Goal: Obtain resource: Download file/media

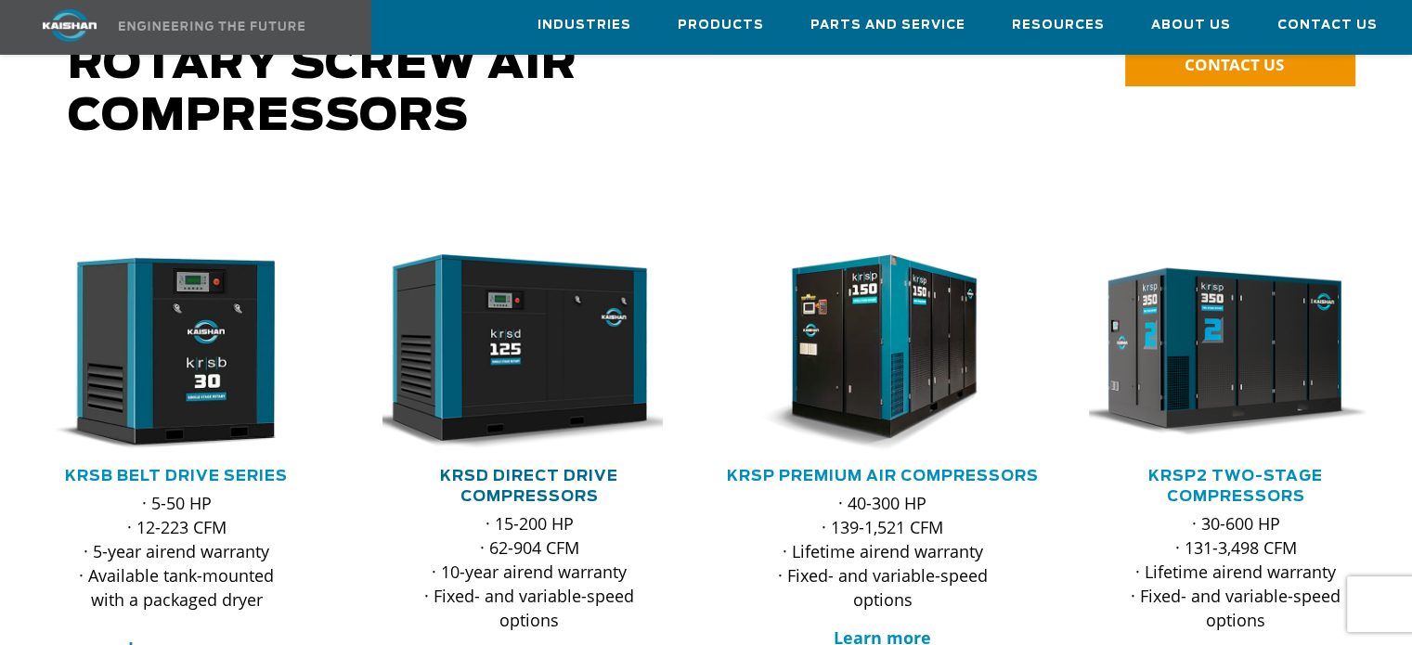
scroll to position [186, 0]
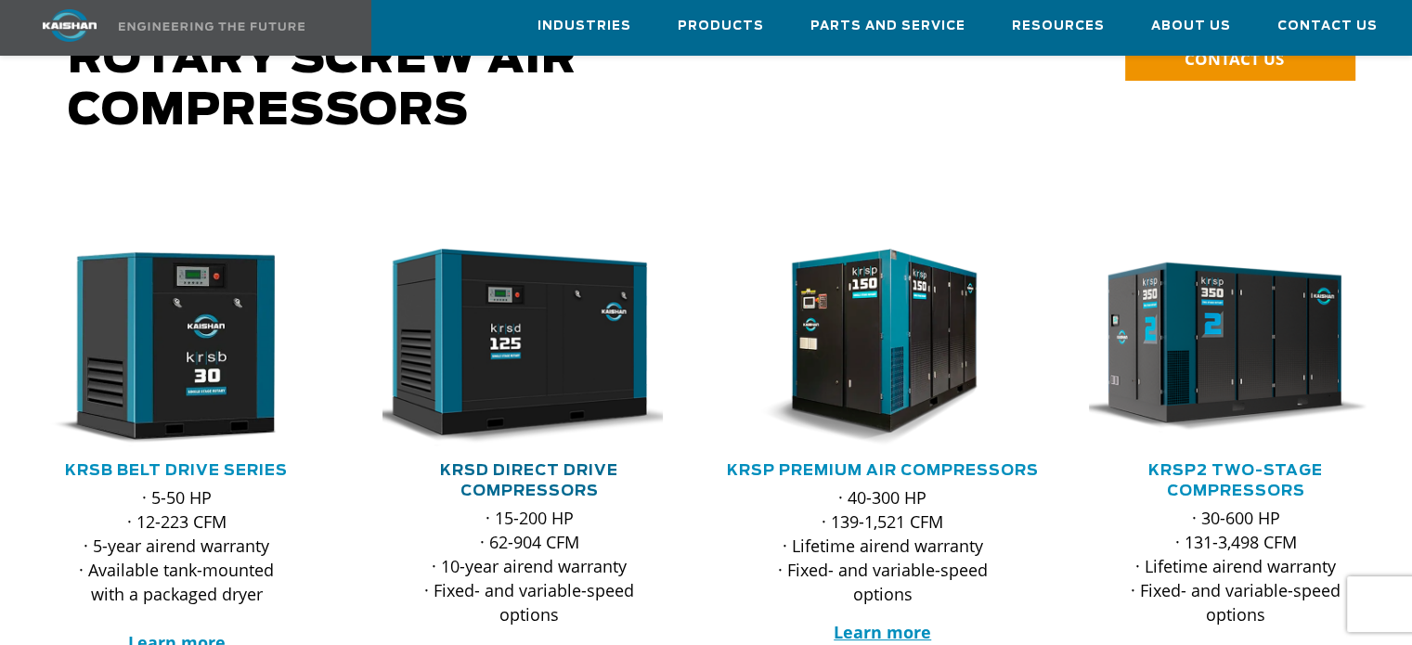
click at [534, 463] on link "KRSD Direct Drive Compressors" at bounding box center [529, 480] width 178 height 35
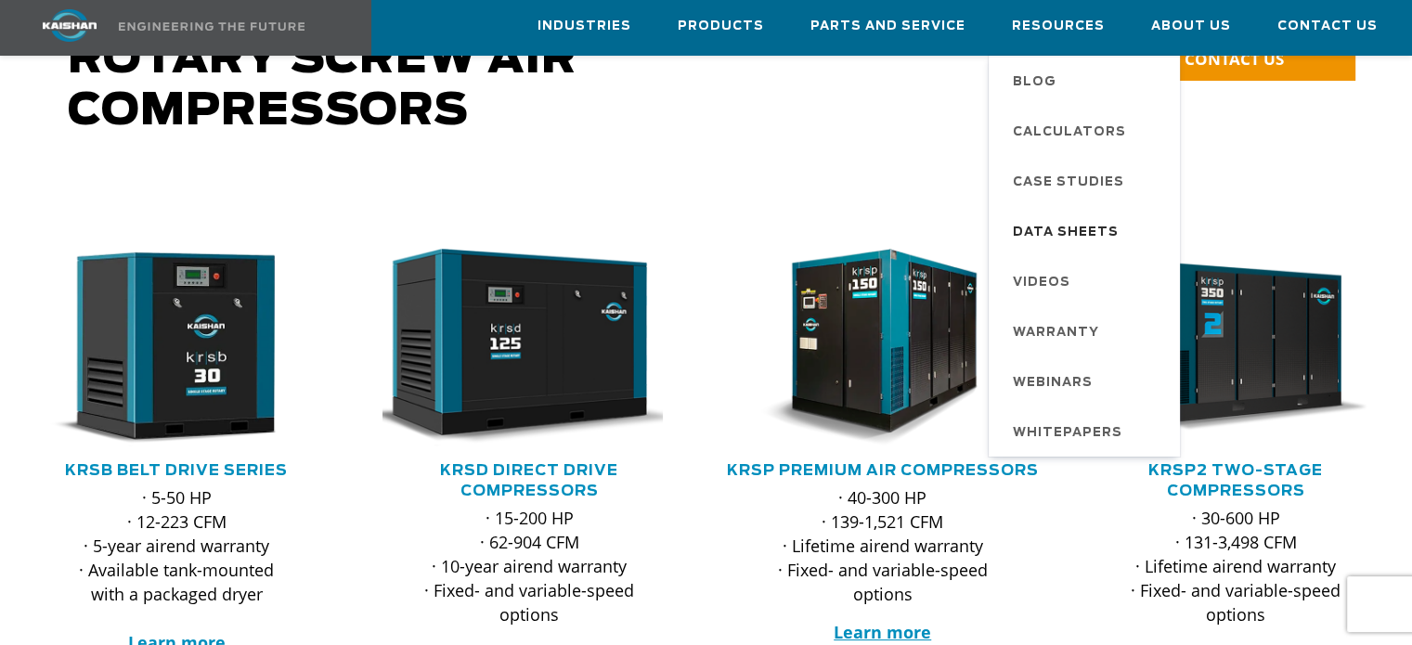
click at [1075, 231] on span "Data Sheets" at bounding box center [1066, 233] width 106 height 32
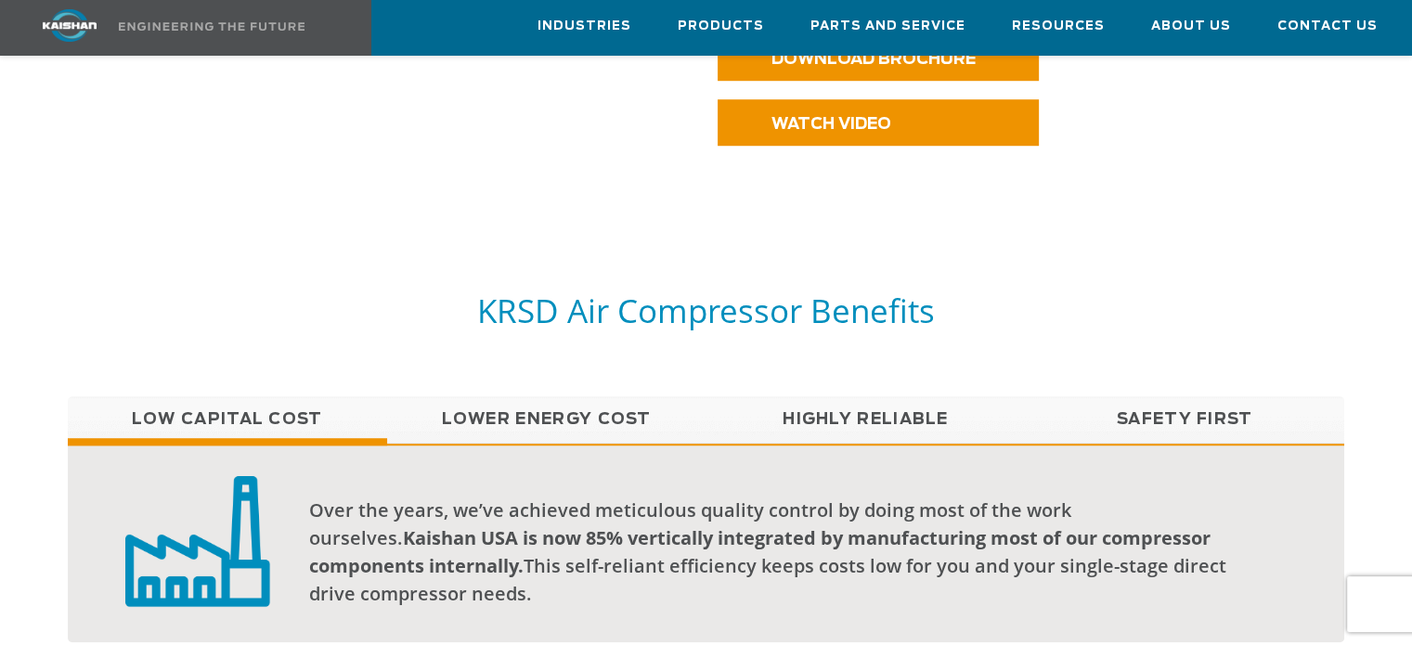
scroll to position [1289, 0]
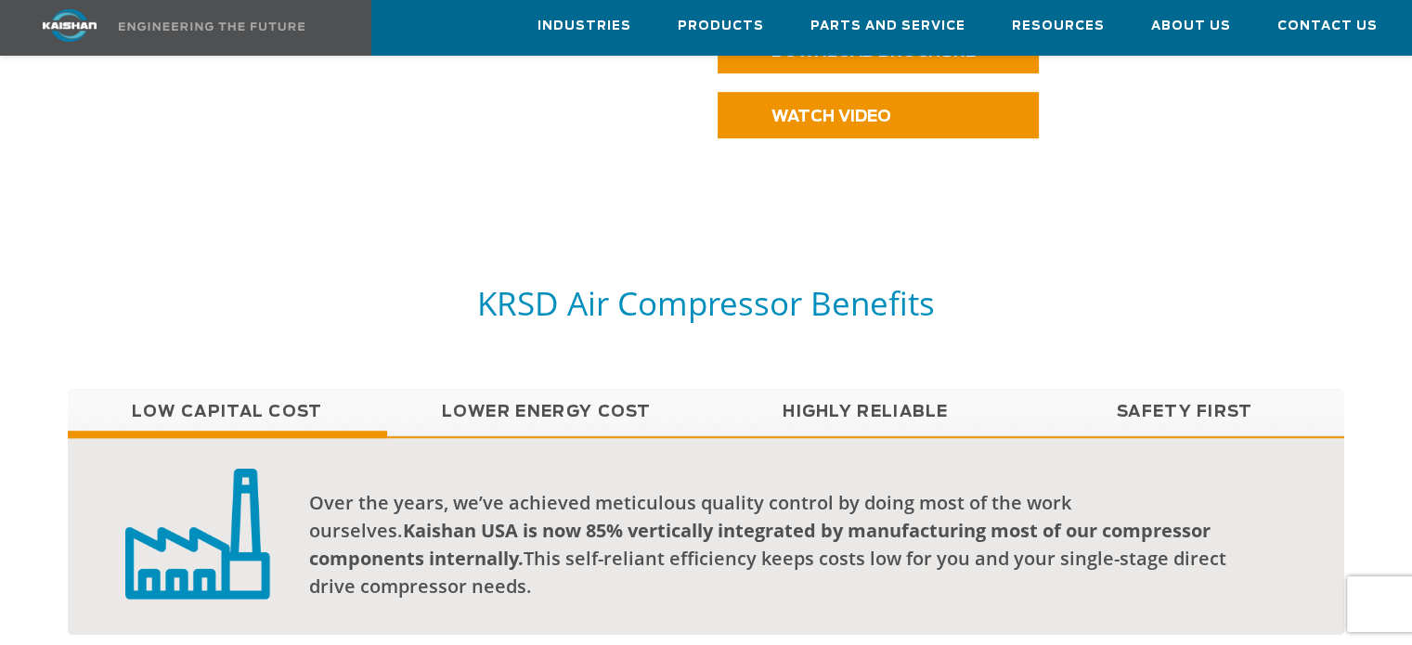
click at [599, 389] on link "Lower Energy Cost" at bounding box center [546, 412] width 319 height 46
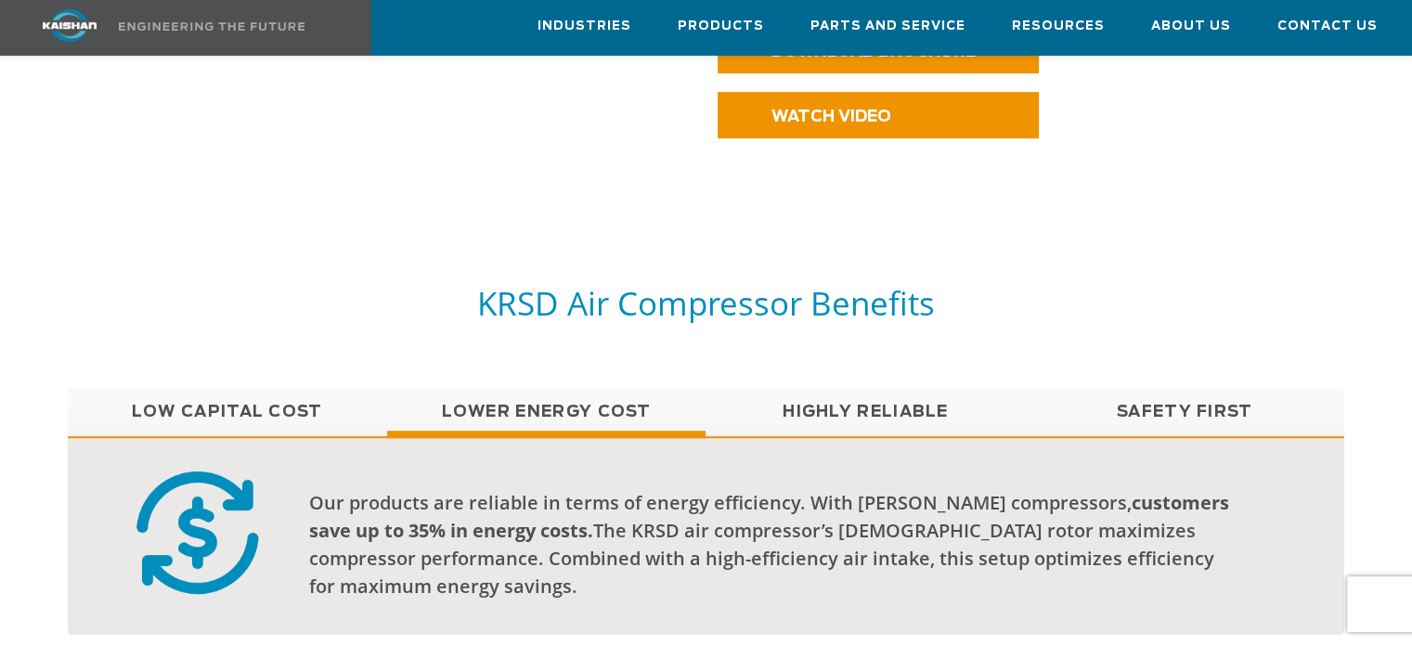
click at [822, 389] on link "Highly Reliable" at bounding box center [864, 412] width 319 height 46
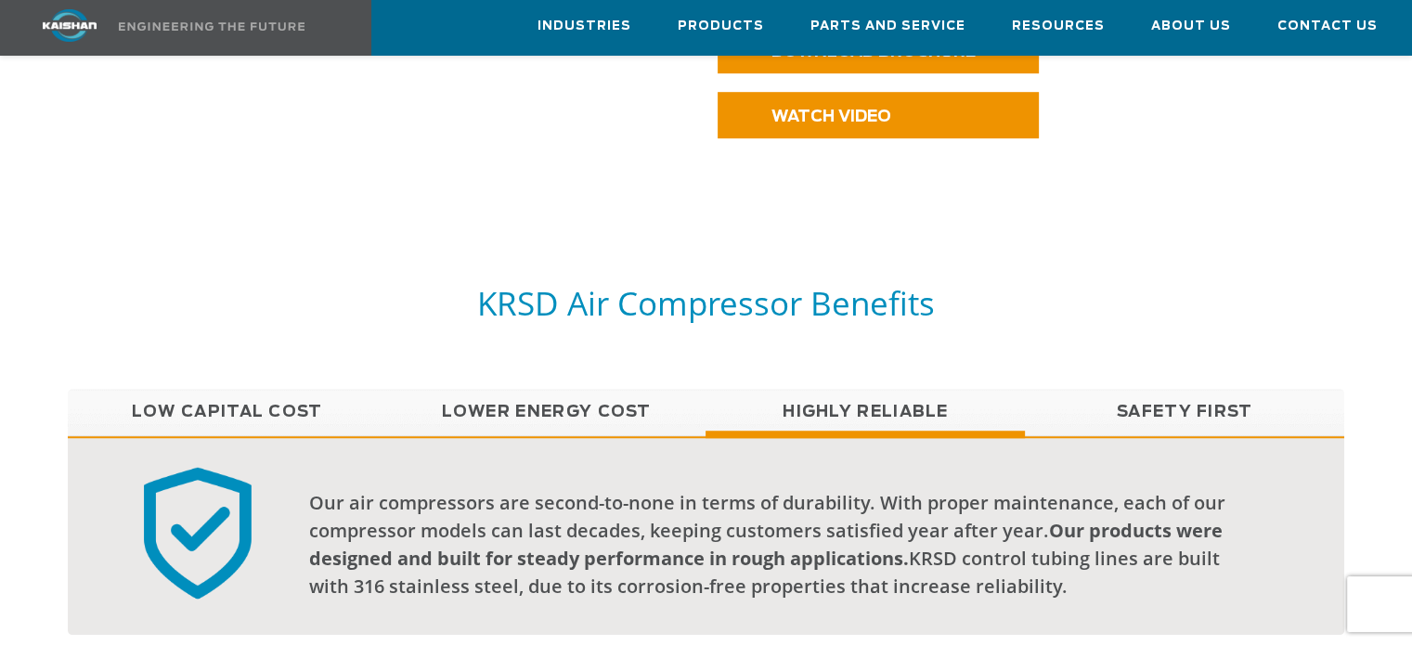
click at [1168, 389] on link "Safety First" at bounding box center [1184, 412] width 319 height 46
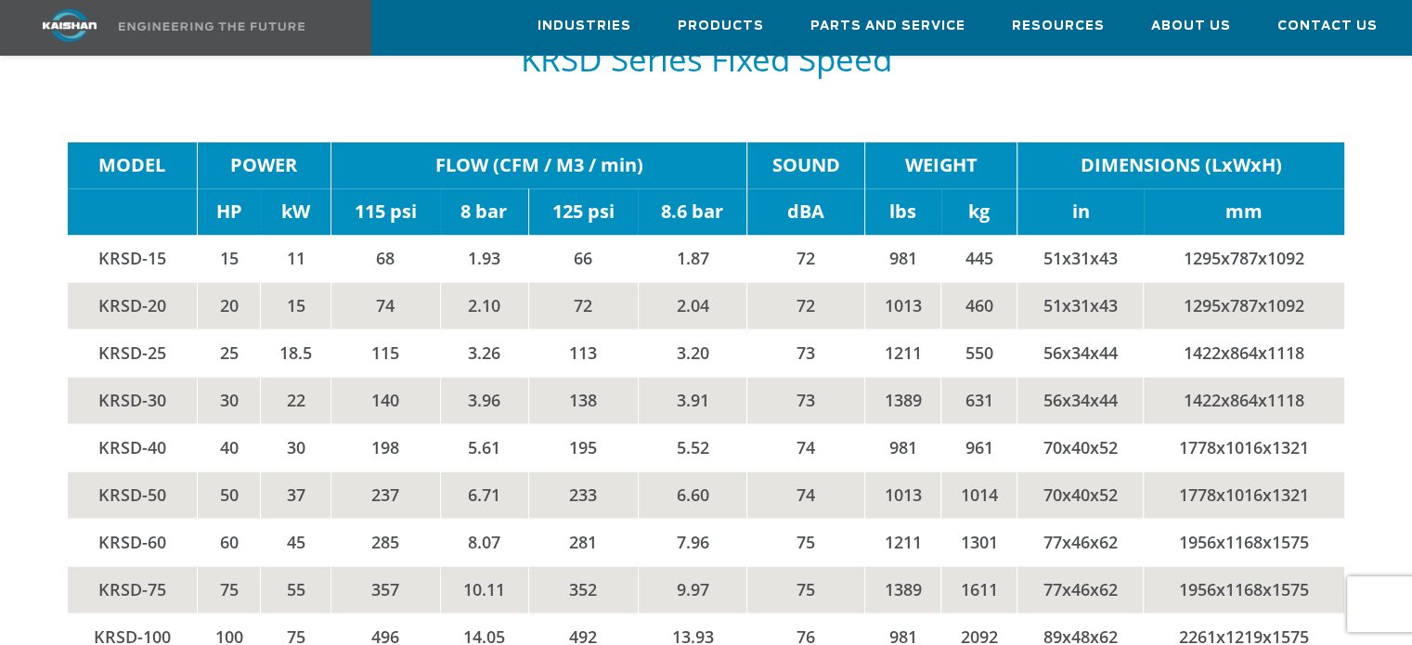
scroll to position [2891, 0]
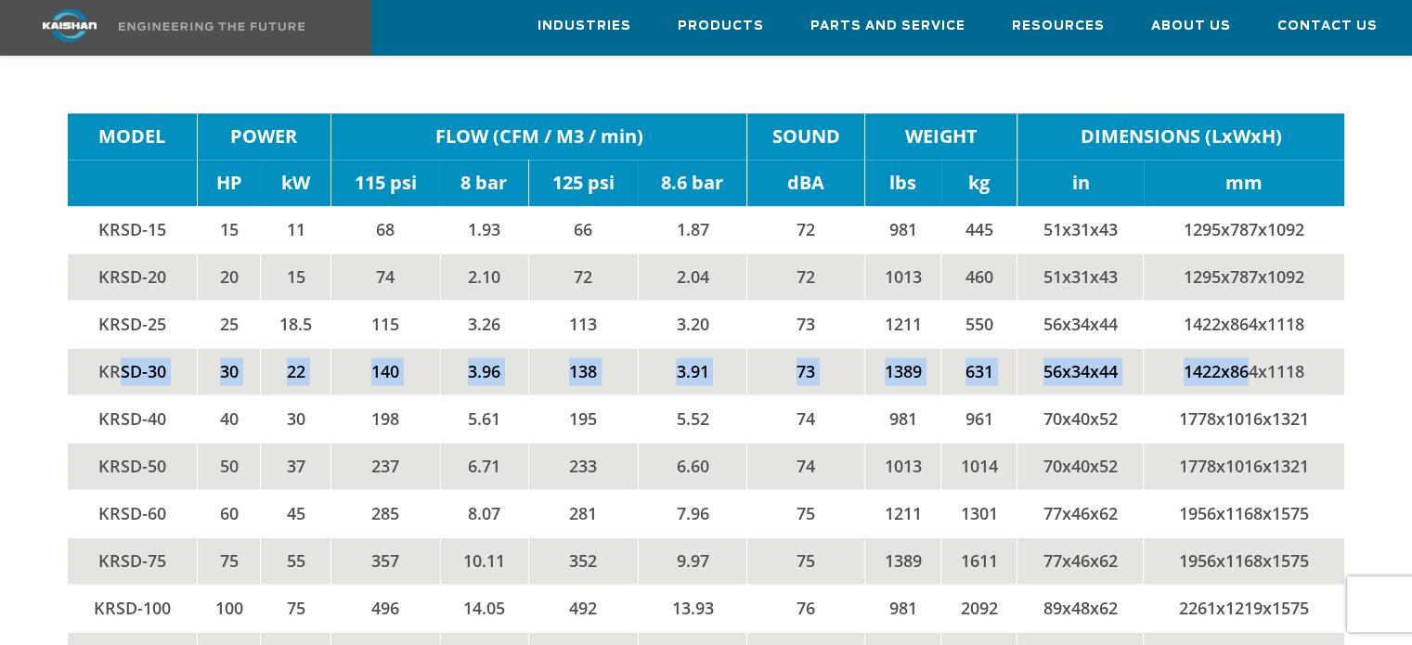
drag, startPoint x: 120, startPoint y: 337, endPoint x: 1249, endPoint y: 337, distance: 1129.7
click at [1249, 348] on tr "KRSD-30 30 22 140 3.96 138 3.91 73 1389 631 56x34x44 1422x864x1118" at bounding box center [706, 371] width 1276 height 47
click at [1249, 348] on td "1422x864x1118" at bounding box center [1244, 371] width 201 height 47
drag, startPoint x: 76, startPoint y: 335, endPoint x: 1318, endPoint y: 352, distance: 1242.2
click at [1318, 352] on tr "KRSD-30 30 22 140 3.96 138 3.91 73 1389 631 56x34x44 1422x864x1118" at bounding box center [706, 371] width 1276 height 47
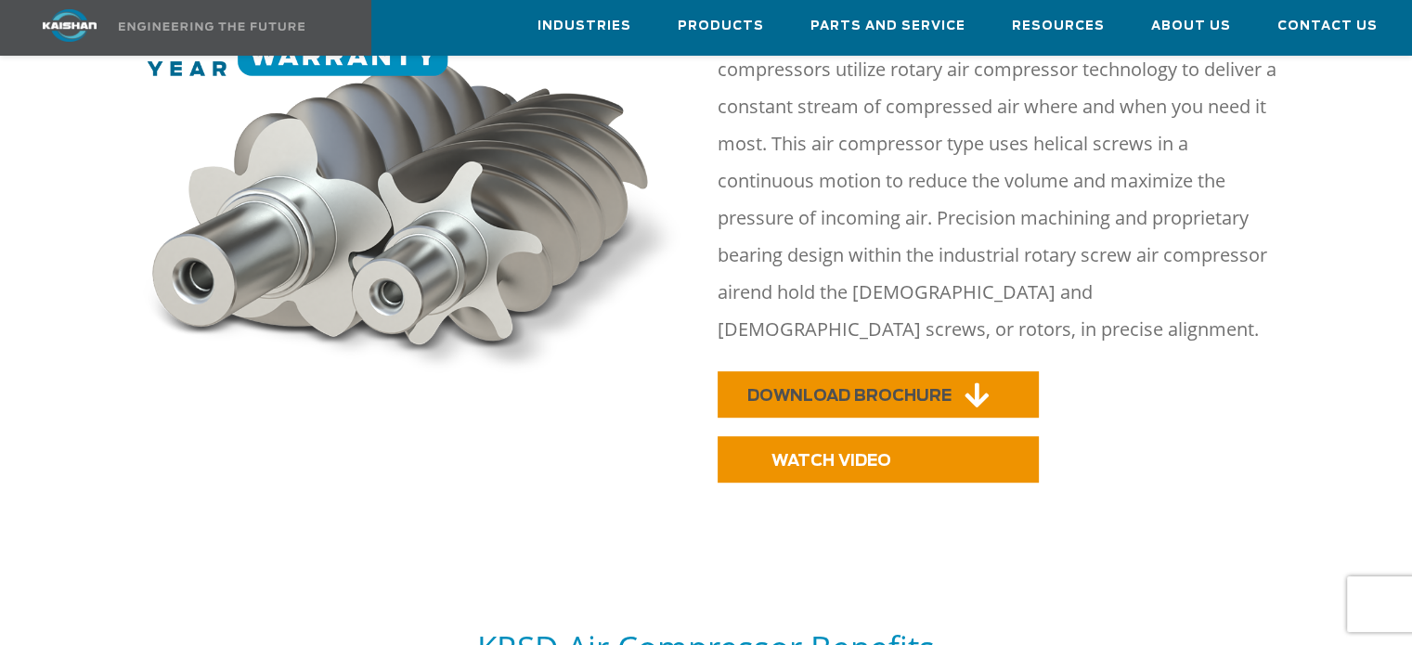
scroll to position [941, 0]
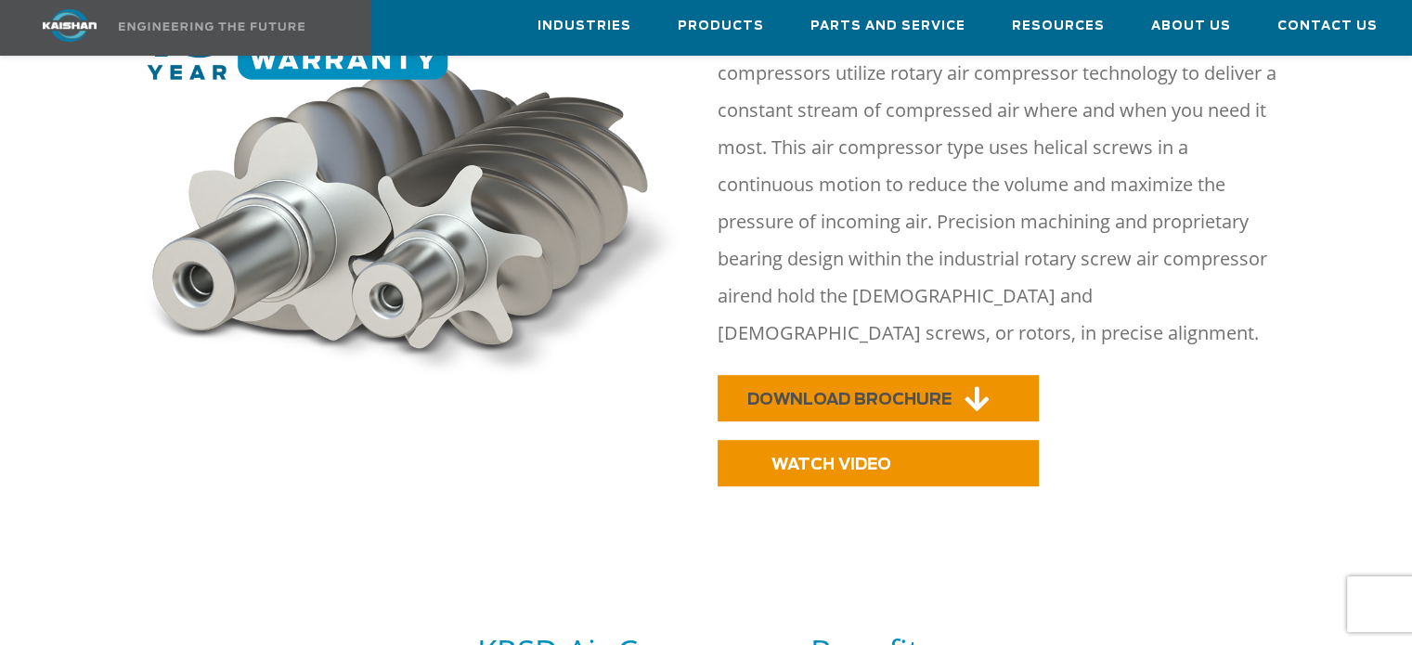
click at [943, 392] on span "DOWNLOAD BROCHURE" at bounding box center [849, 400] width 204 height 16
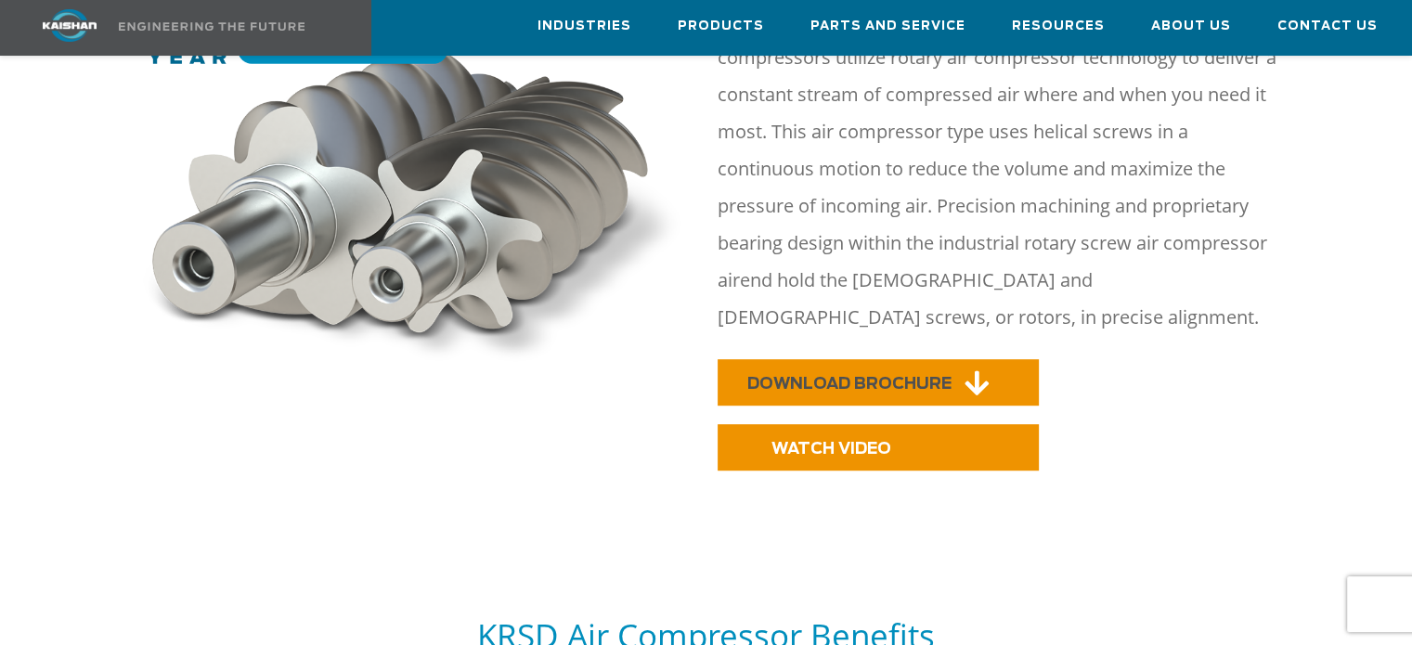
scroll to position [785, 0]
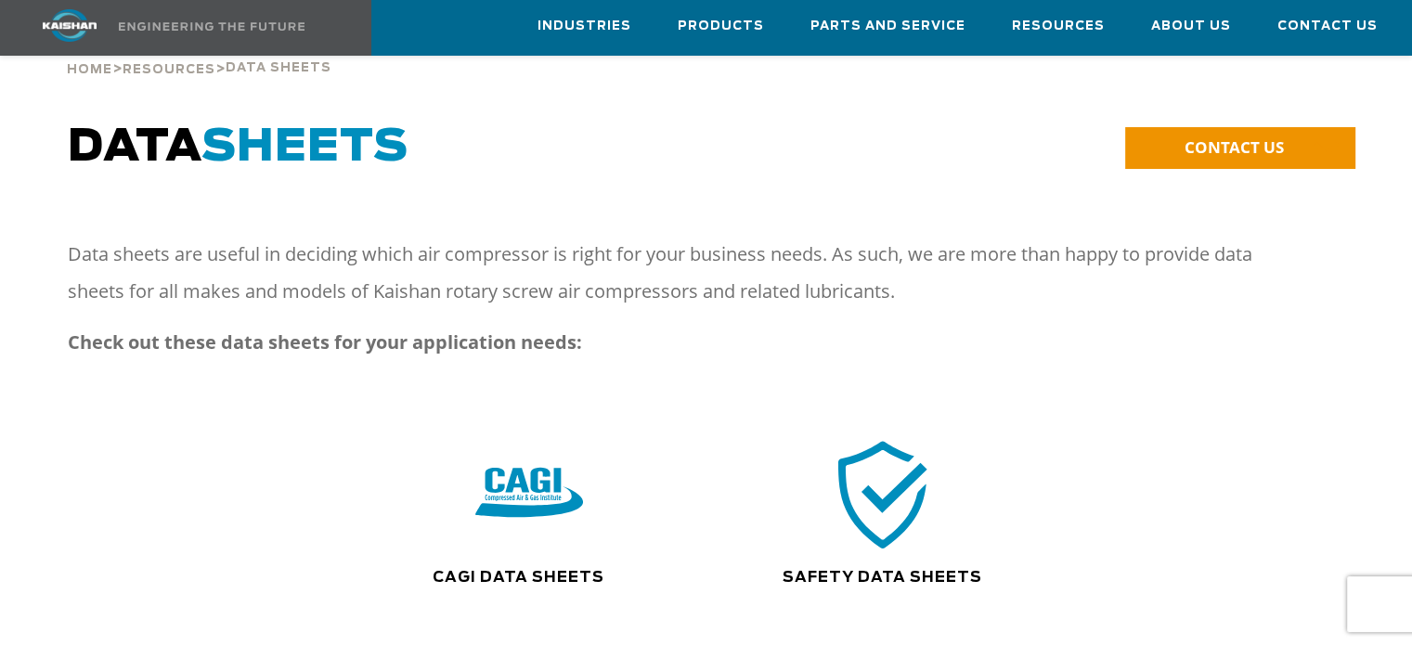
scroll to position [93, 0]
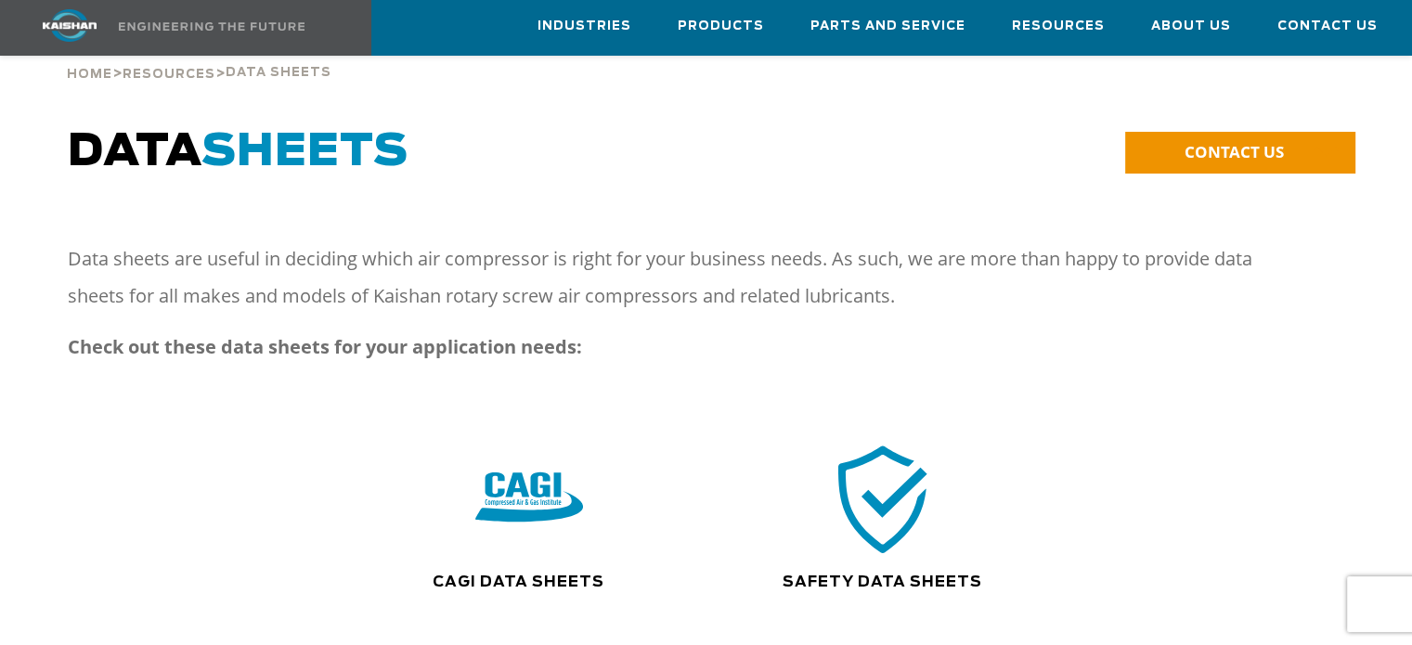
click at [887, 468] on img at bounding box center [882, 499] width 119 height 120
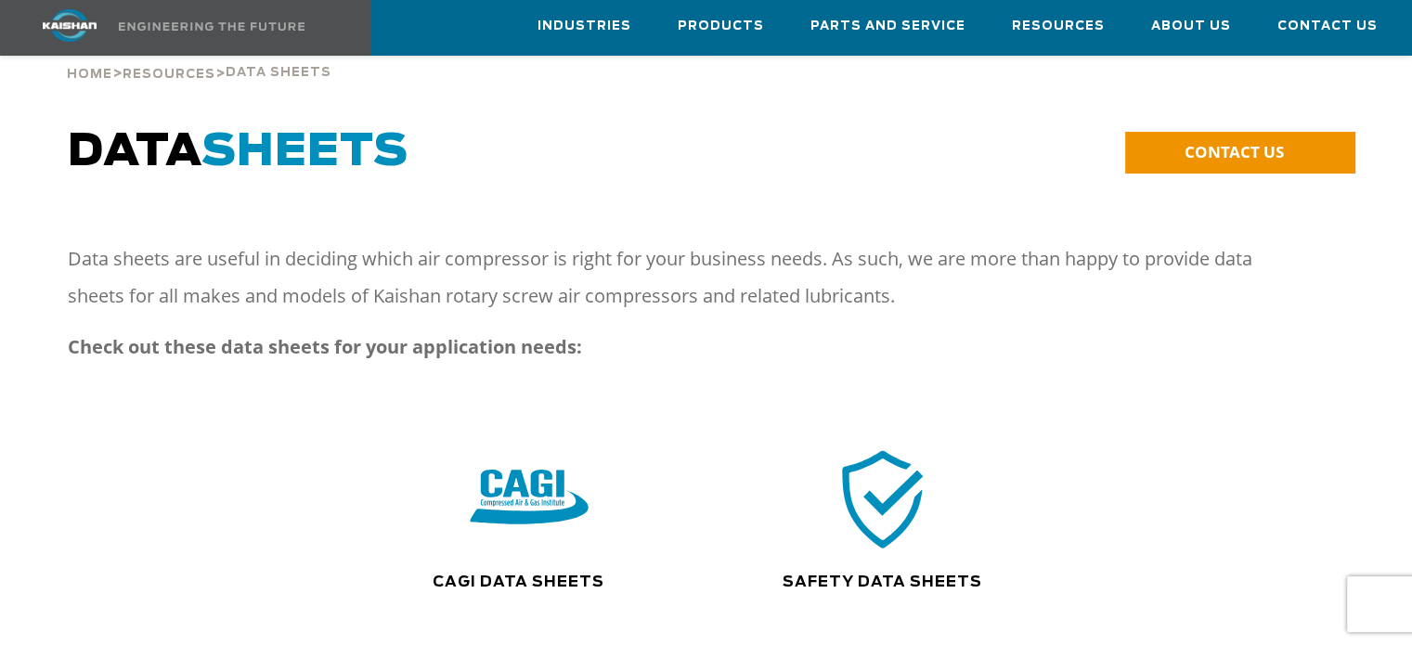
click at [514, 511] on img at bounding box center [530, 499] width 119 height 120
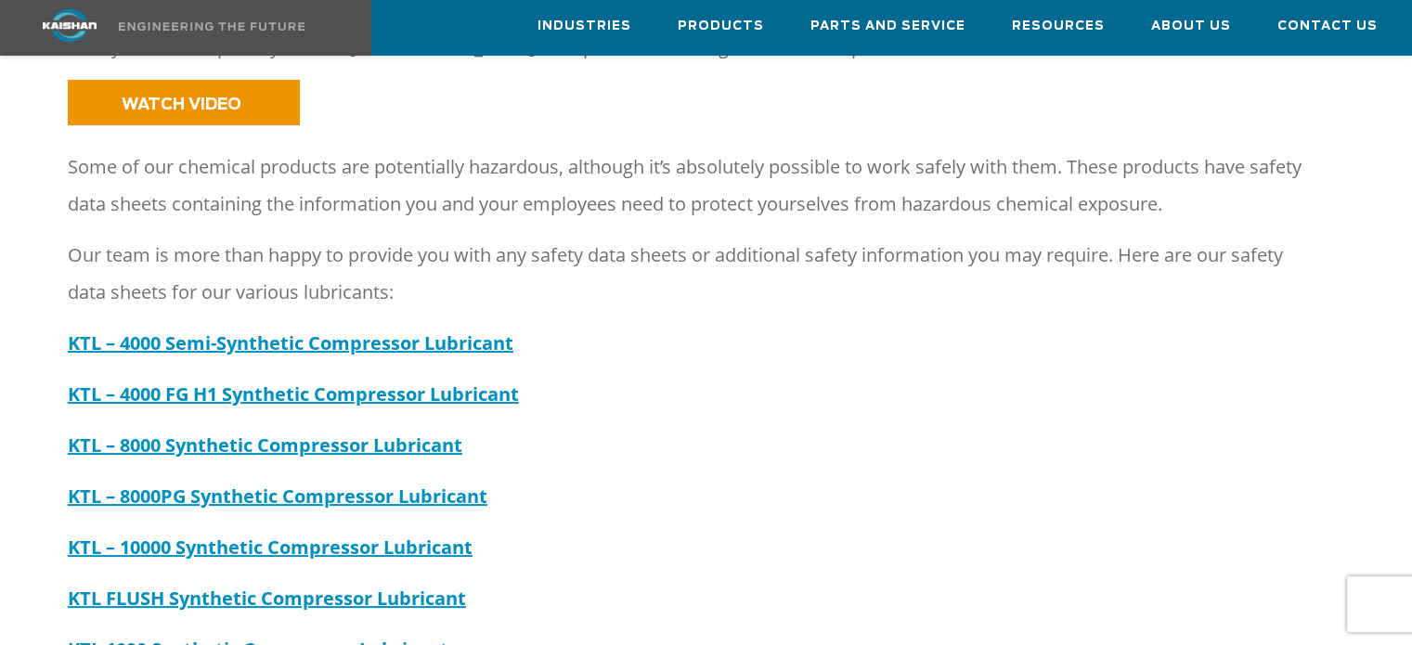
scroll to position [301, 0]
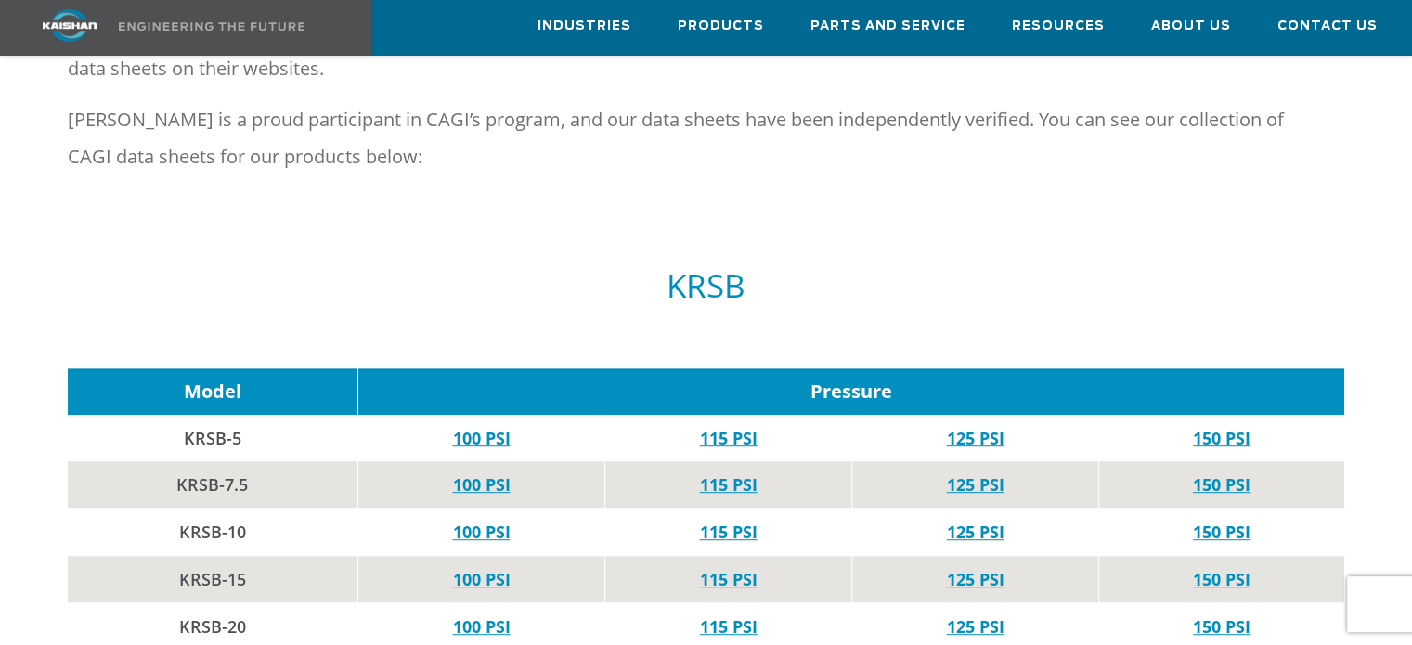
scroll to position [1207, 0]
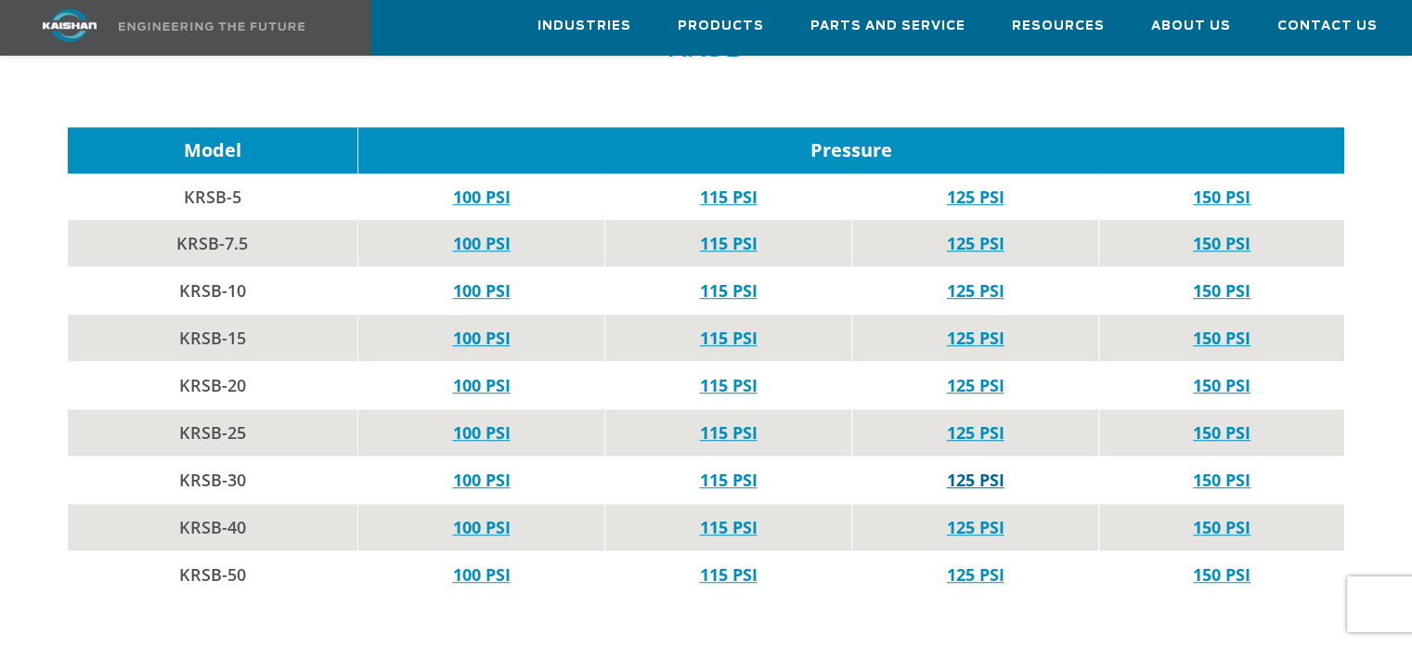
click at [977, 469] on link "125 PSI" at bounding box center [976, 480] width 58 height 22
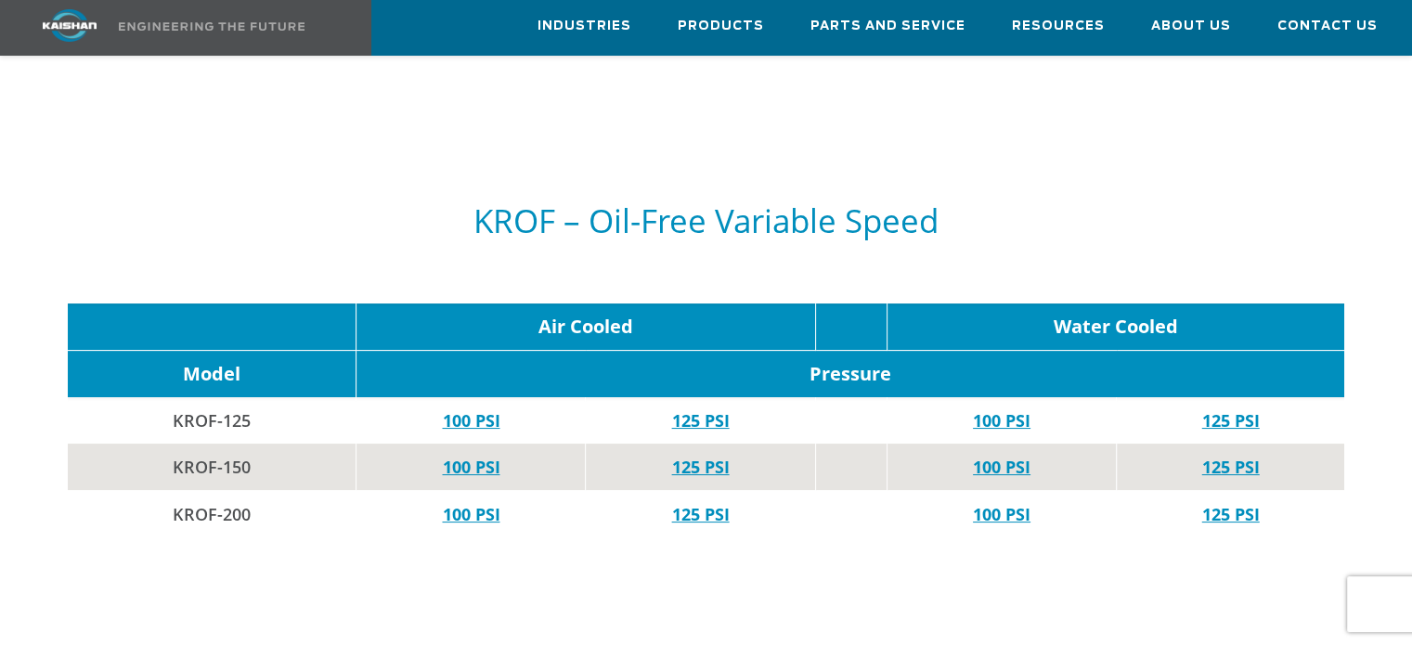
scroll to position [7194, 0]
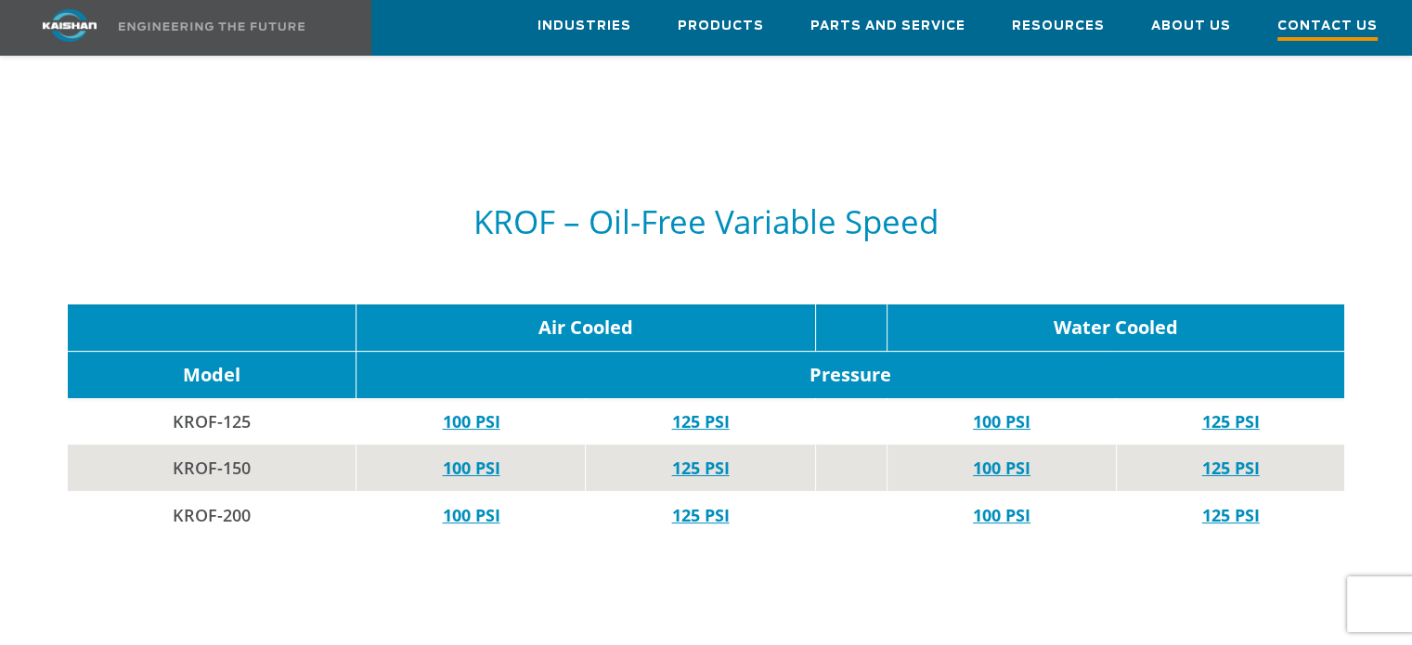
click at [1329, 23] on span "Contact Us" at bounding box center [1327, 28] width 100 height 25
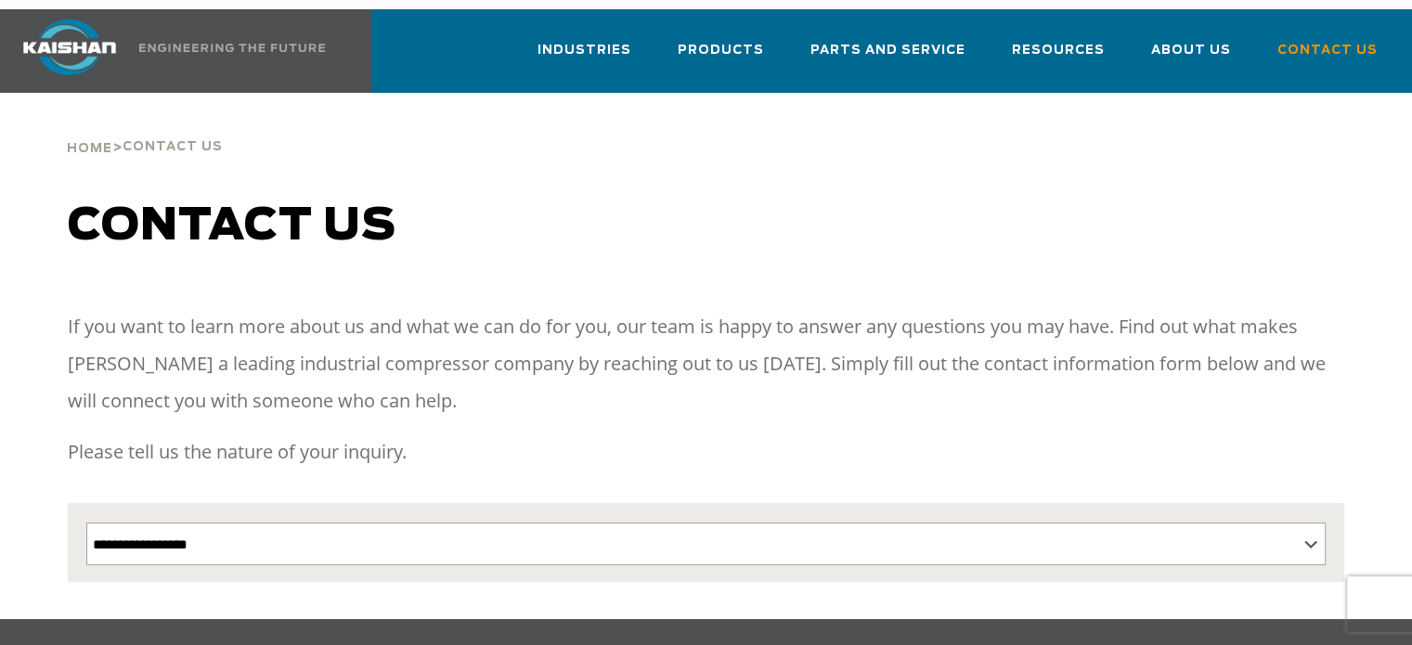
scroll to position [22, 0]
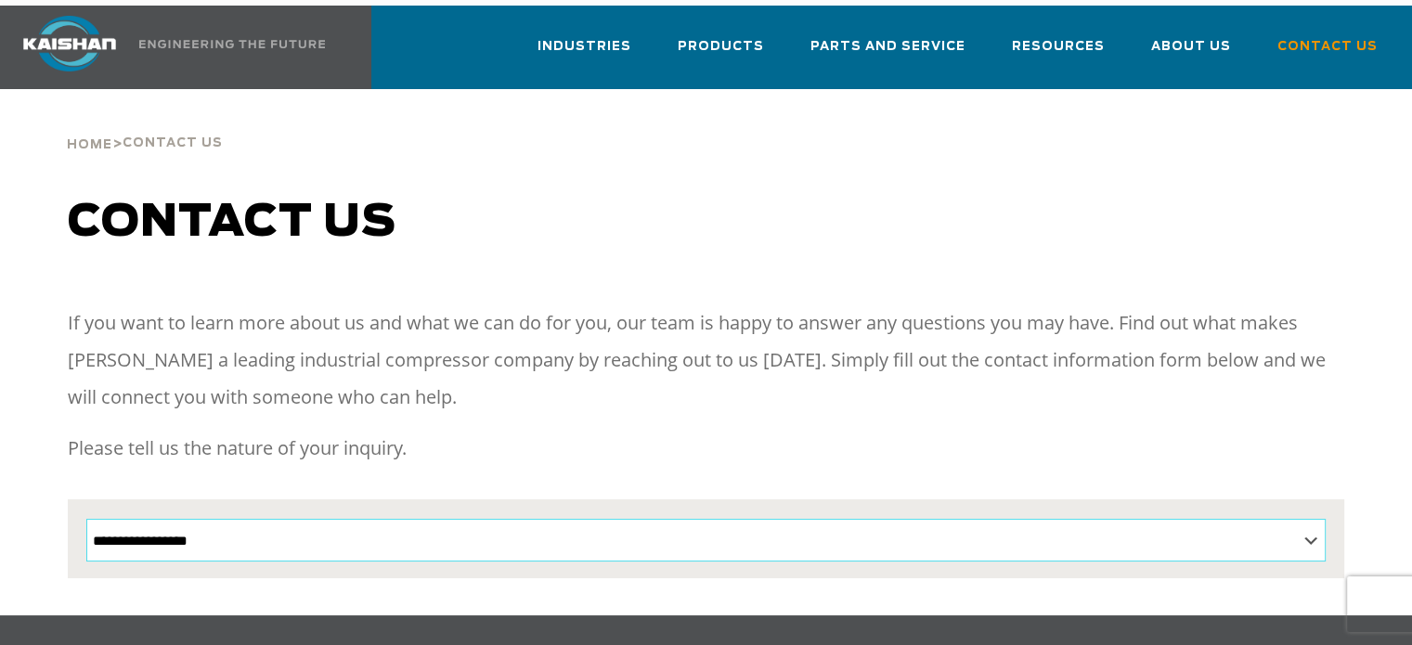
click at [371, 519] on select "**********" at bounding box center [705, 540] width 1239 height 43
select select "**********"
click at [86, 519] on select "**********" at bounding box center [705, 540] width 1239 height 43
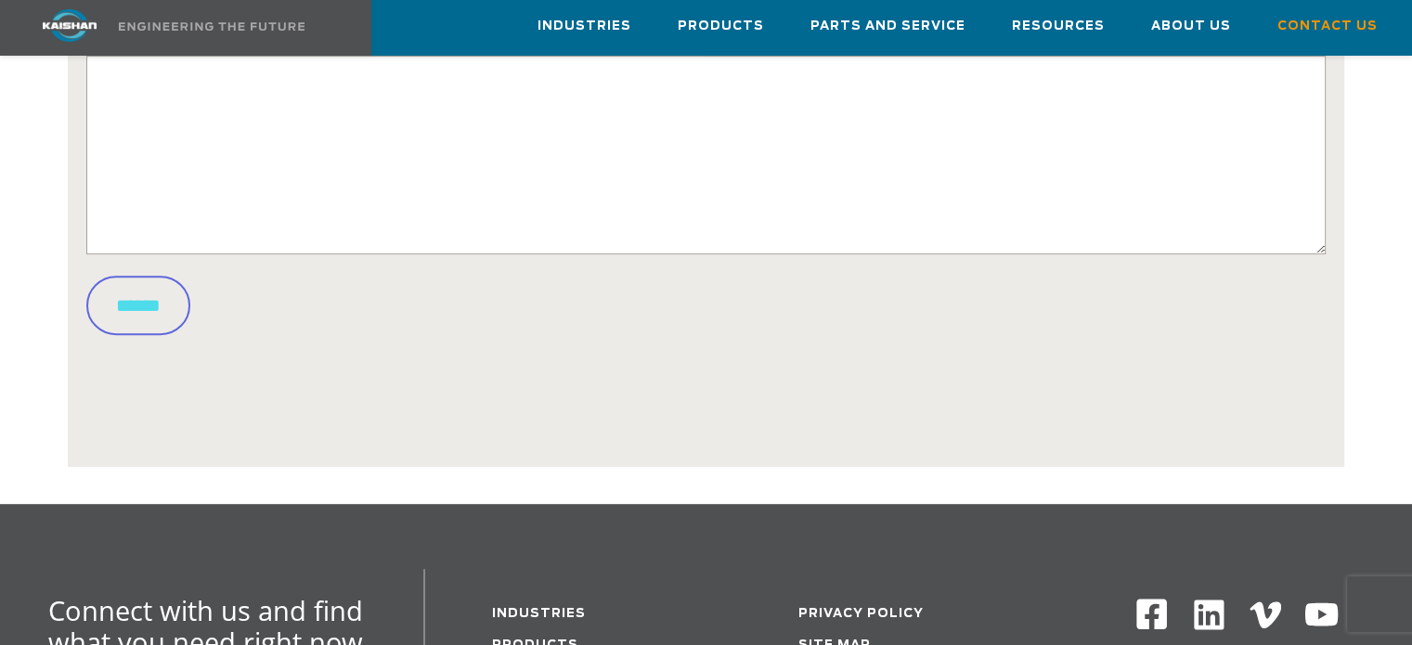
scroll to position [348, 0]
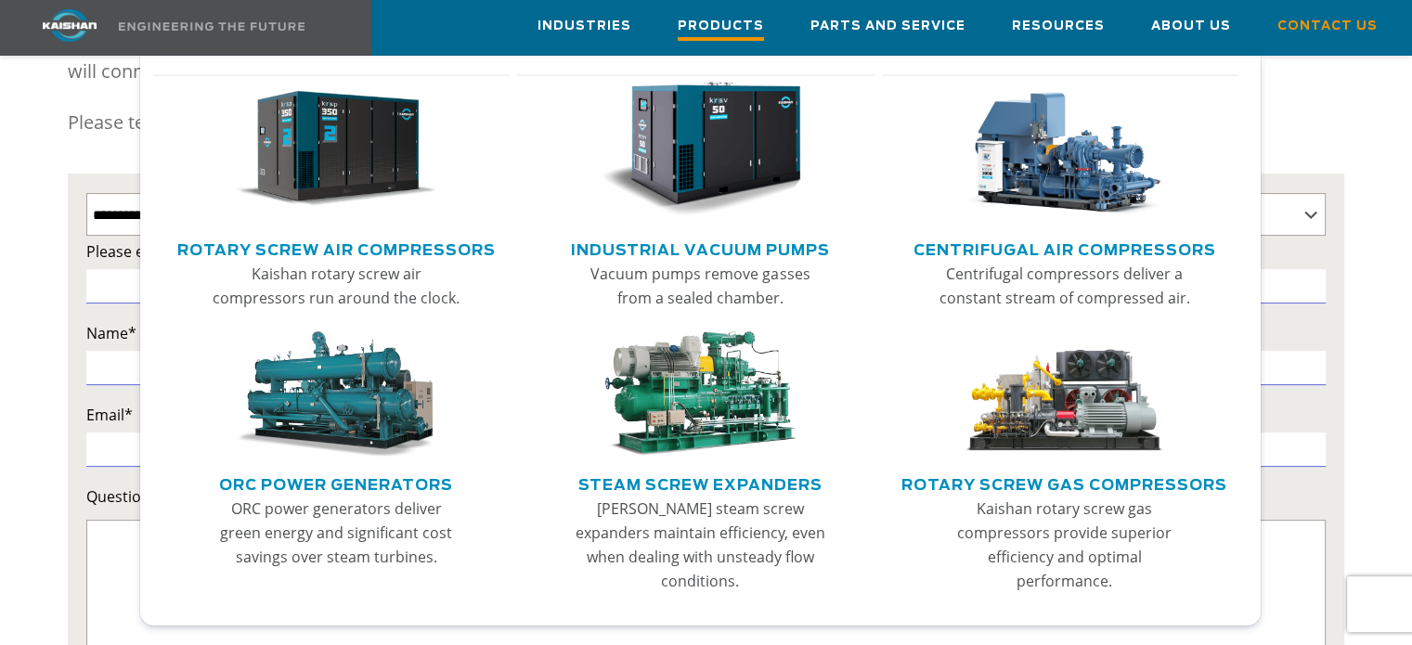
click at [746, 31] on span "Products" at bounding box center [721, 28] width 86 height 25
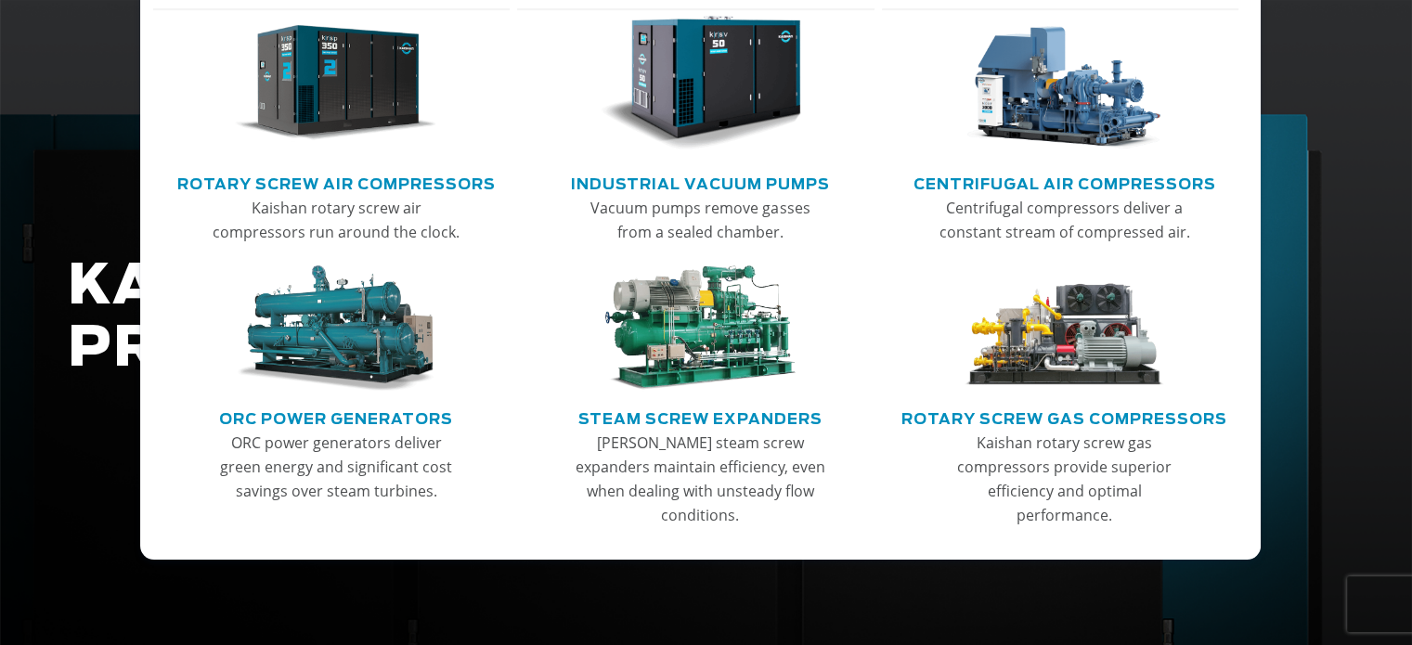
scroll to position [278, 0]
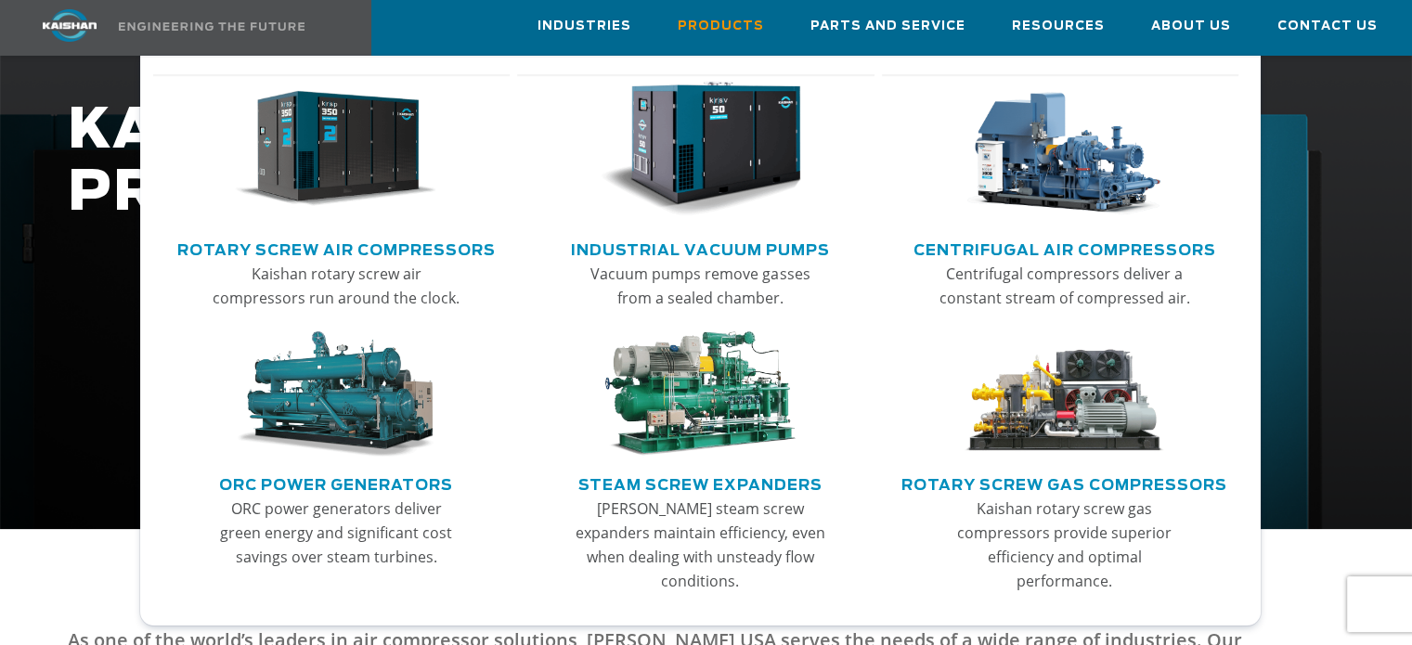
click at [428, 247] on link "Rotary Screw Air Compressors" at bounding box center [336, 248] width 318 height 28
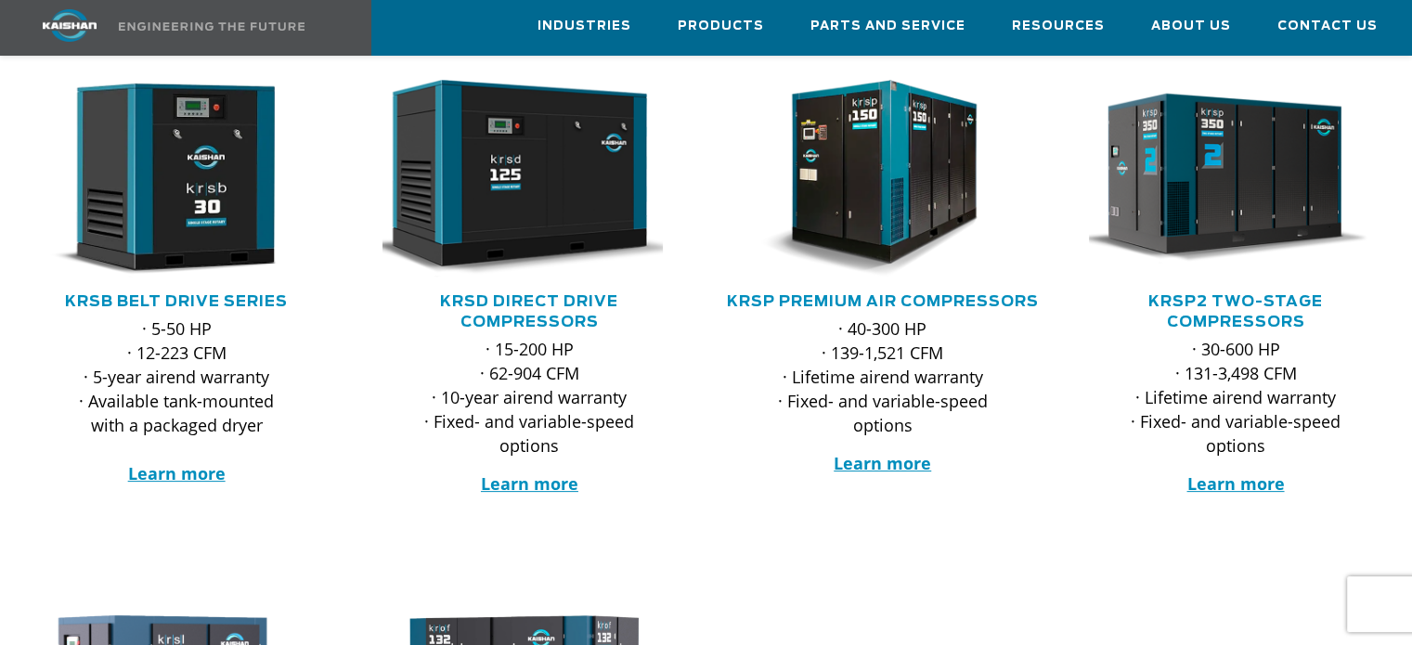
scroll to position [348, 0]
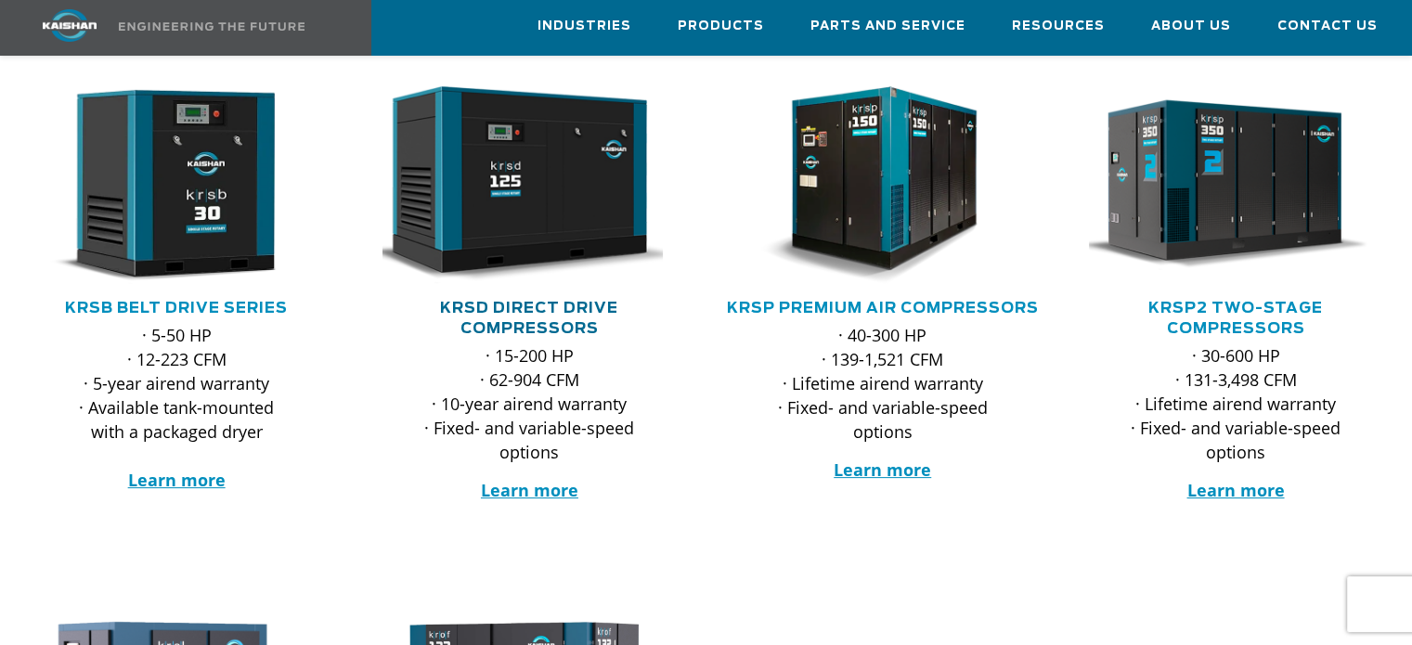
click at [528, 301] on link "KRSD Direct Drive Compressors" at bounding box center [529, 318] width 178 height 35
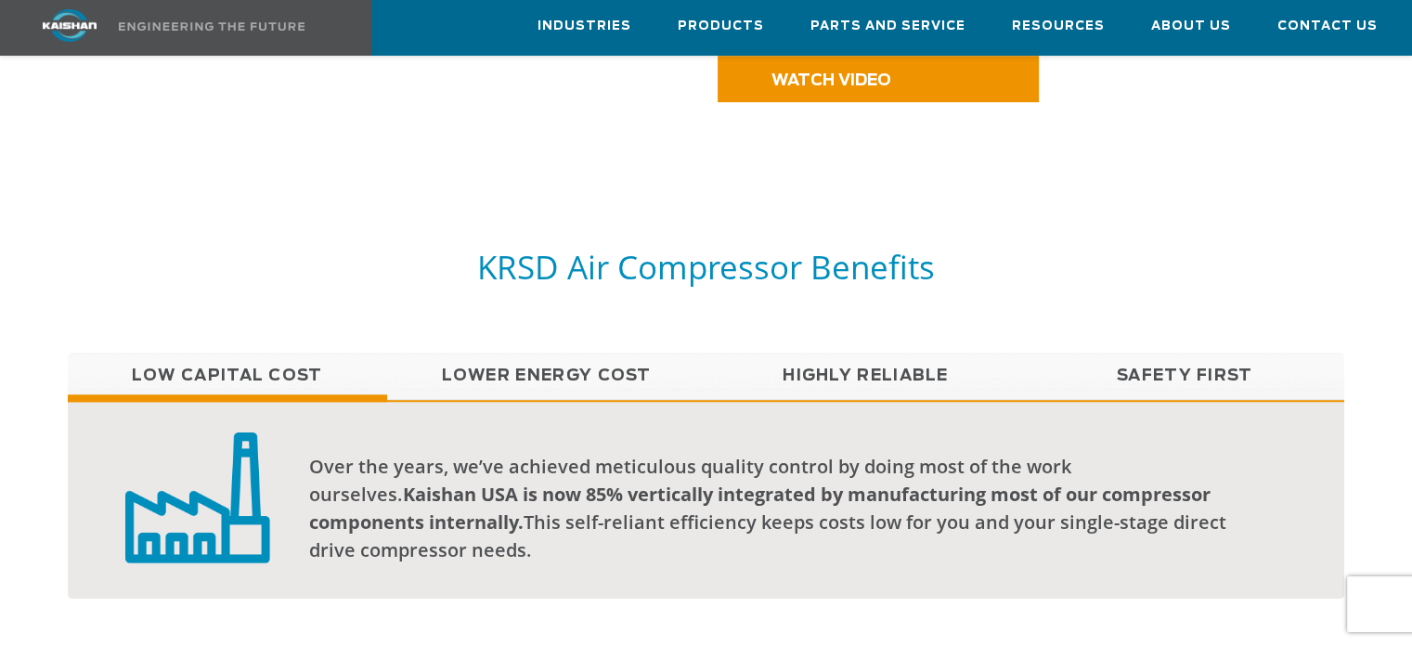
scroll to position [1322, 0]
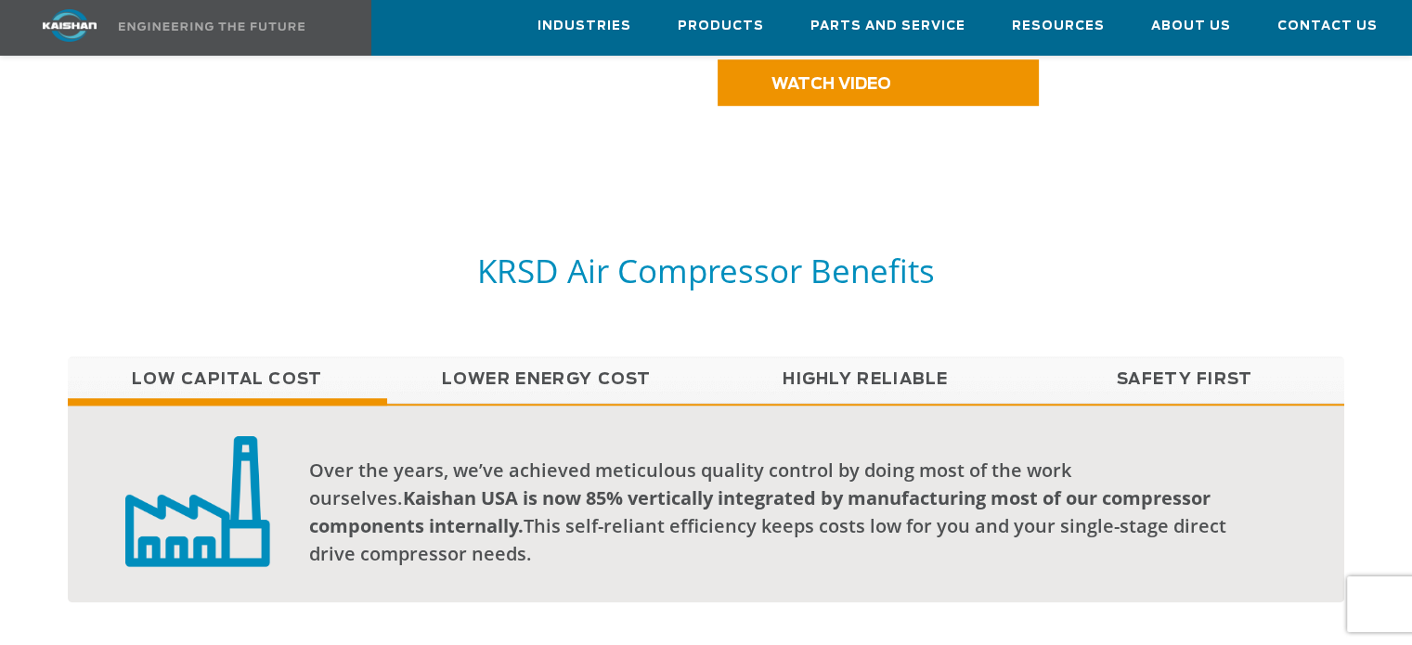
click at [563, 356] on link "Lower Energy Cost" at bounding box center [546, 379] width 319 height 46
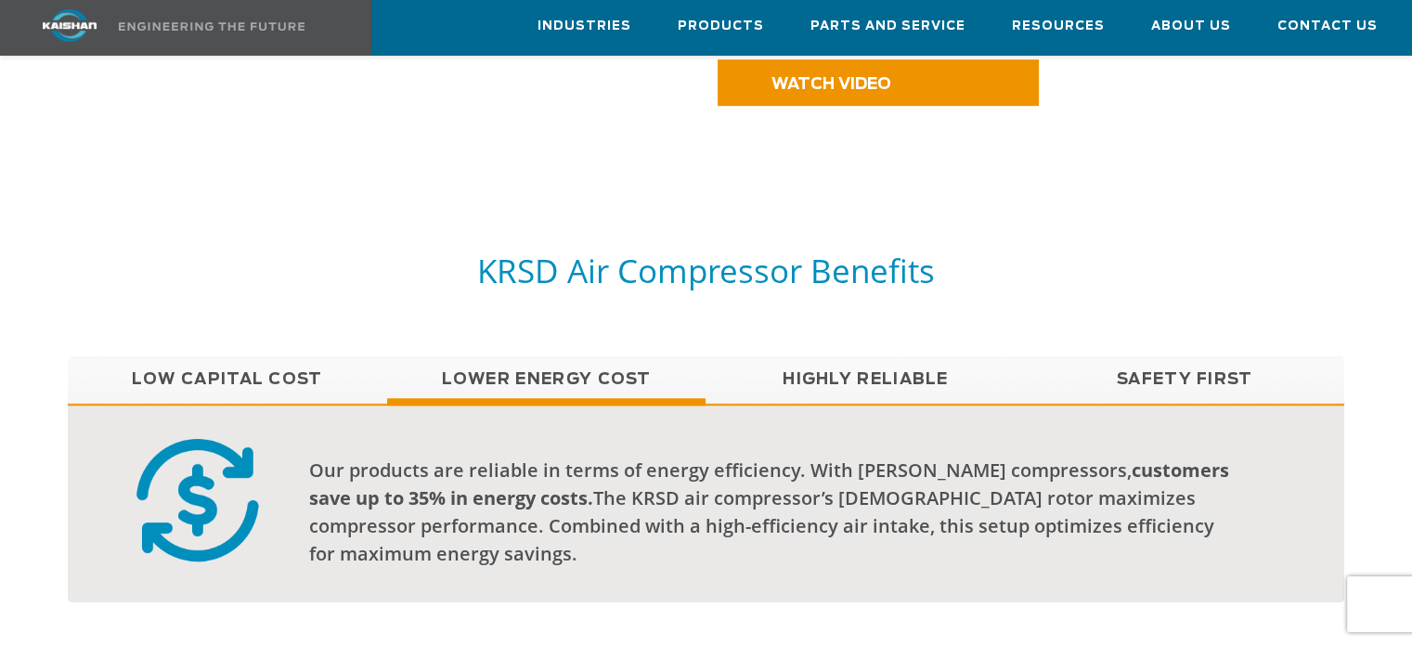
click at [841, 356] on link "Highly Reliable" at bounding box center [864, 379] width 319 height 46
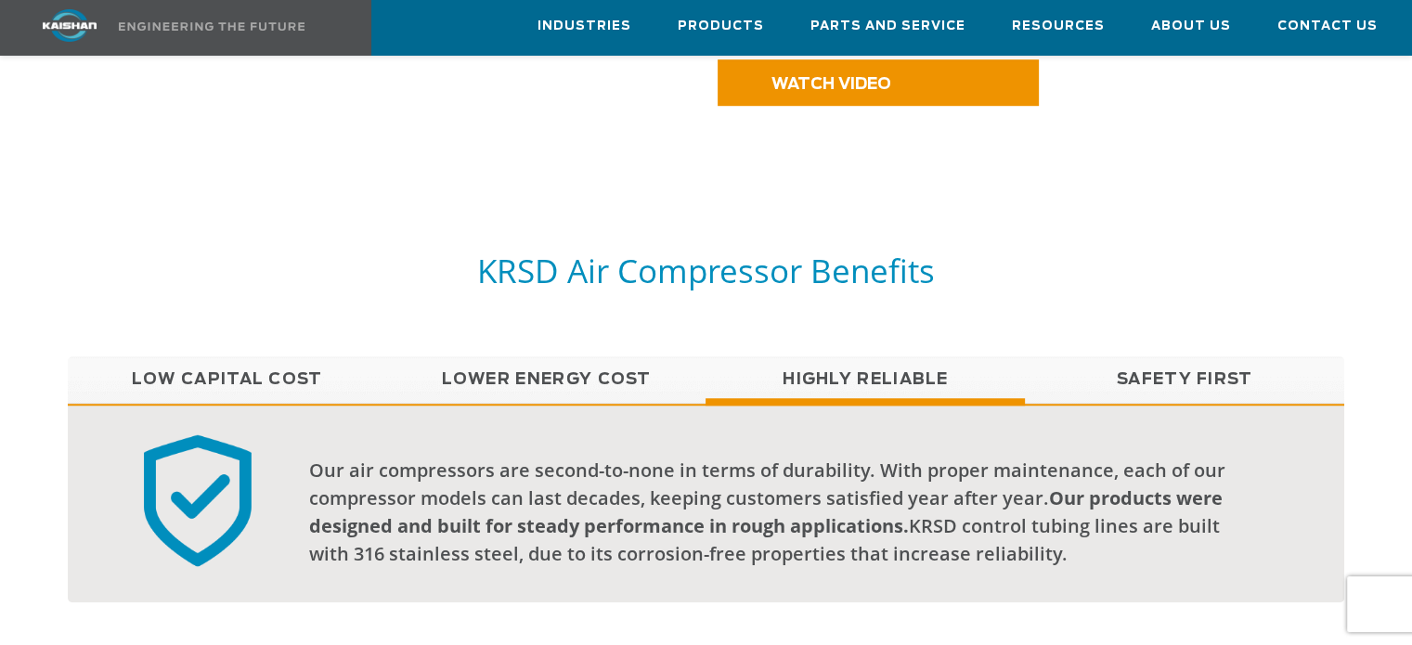
click at [1115, 356] on link "Safety First" at bounding box center [1184, 379] width 319 height 46
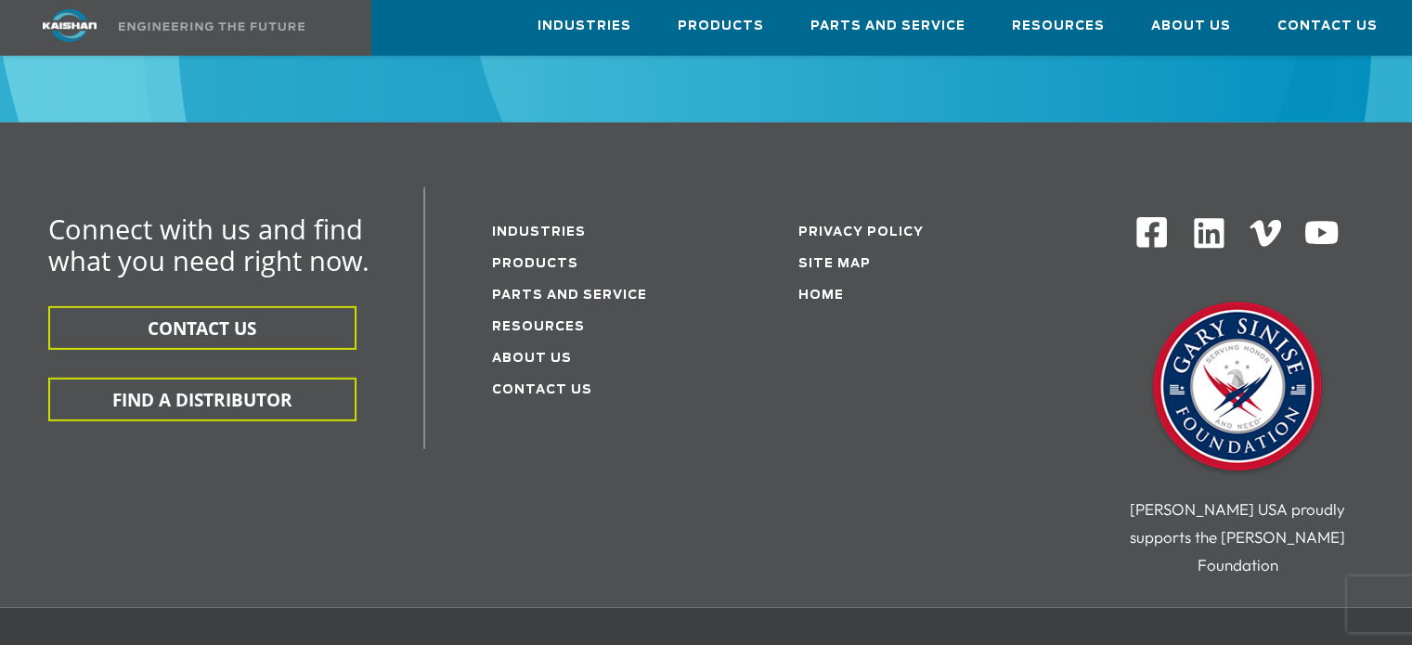
scroll to position [5684, 0]
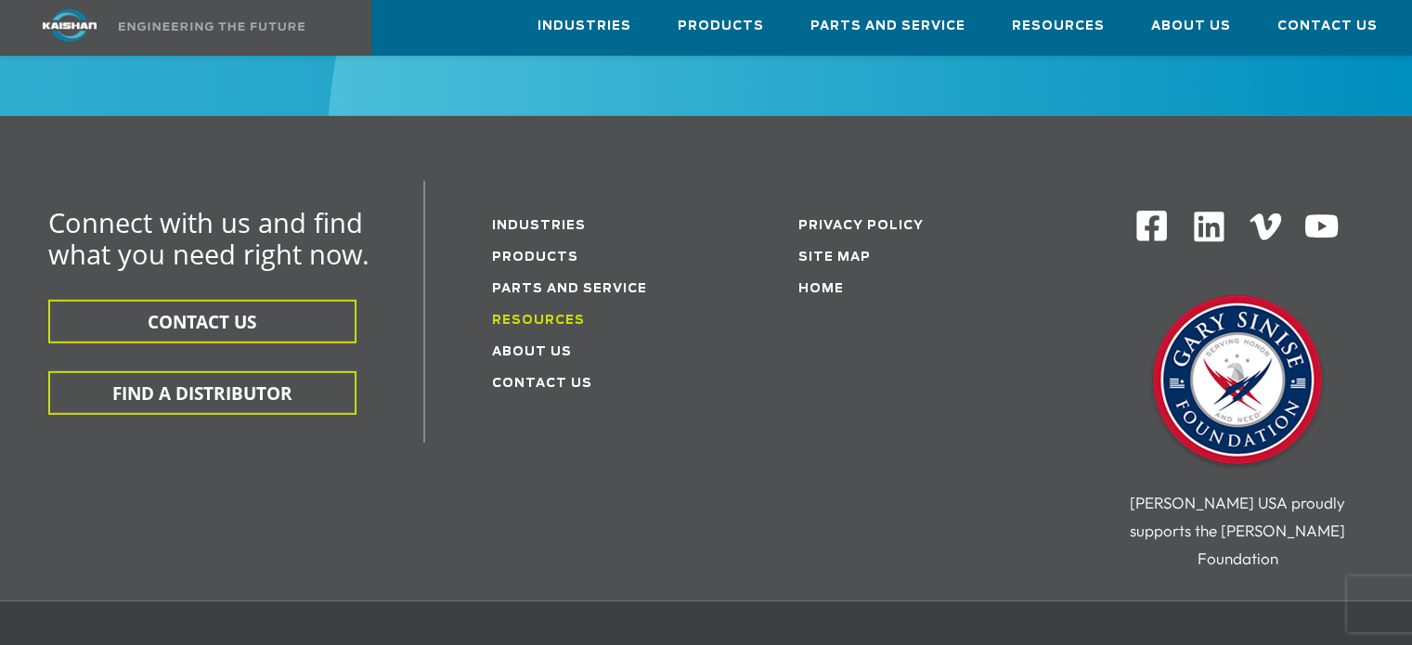
click at [549, 315] on link "Resources" at bounding box center [538, 321] width 93 height 12
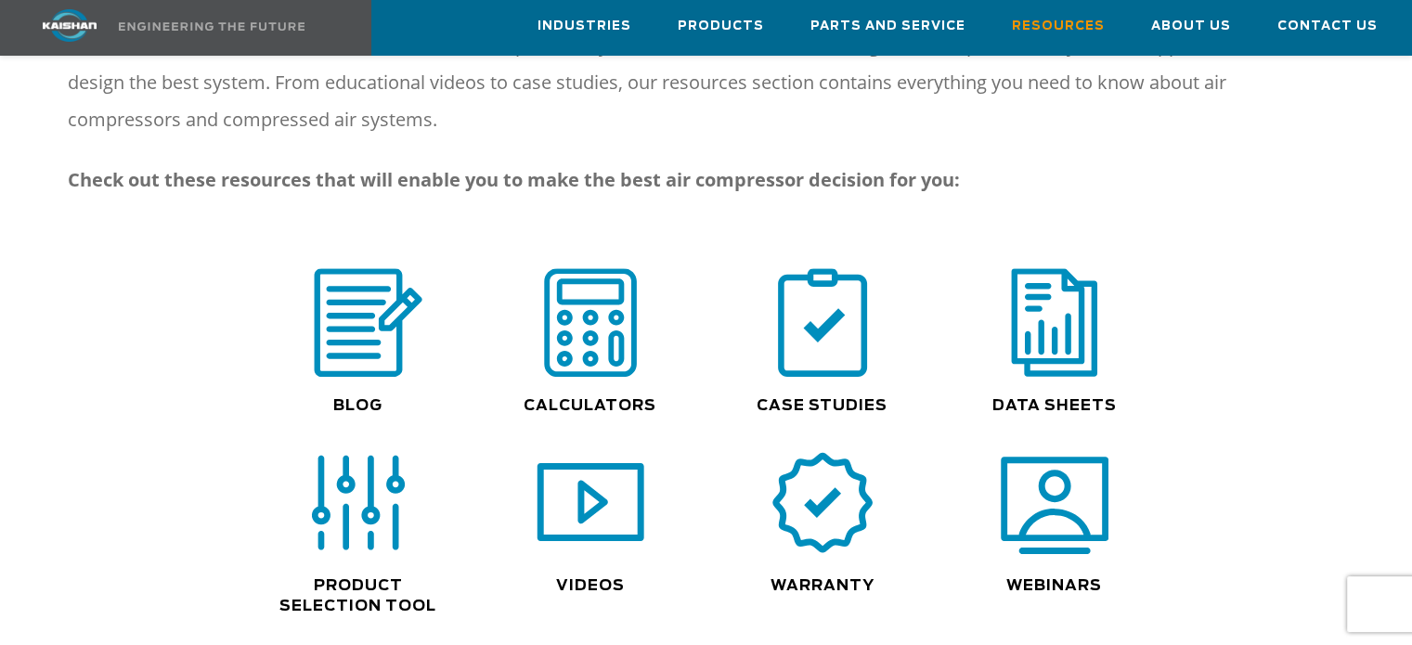
scroll to position [1229, 0]
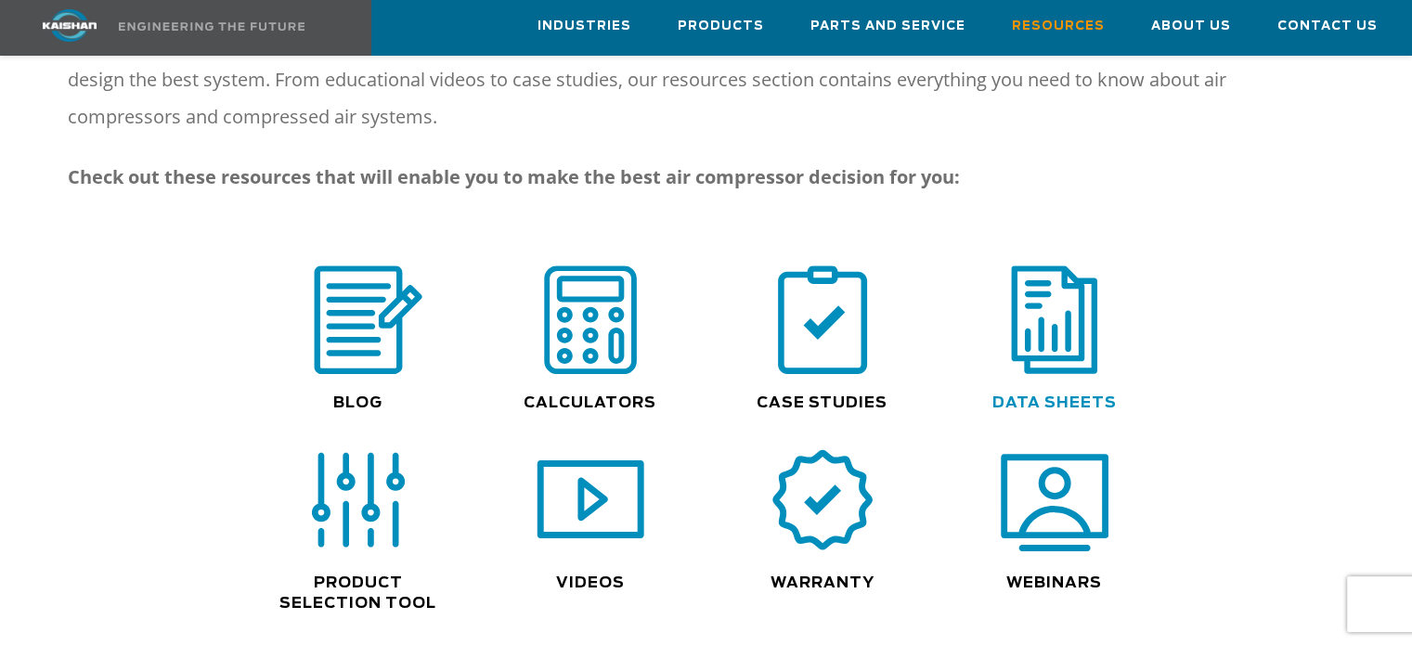
click at [1029, 395] on link "Data Sheets" at bounding box center [1054, 402] width 124 height 15
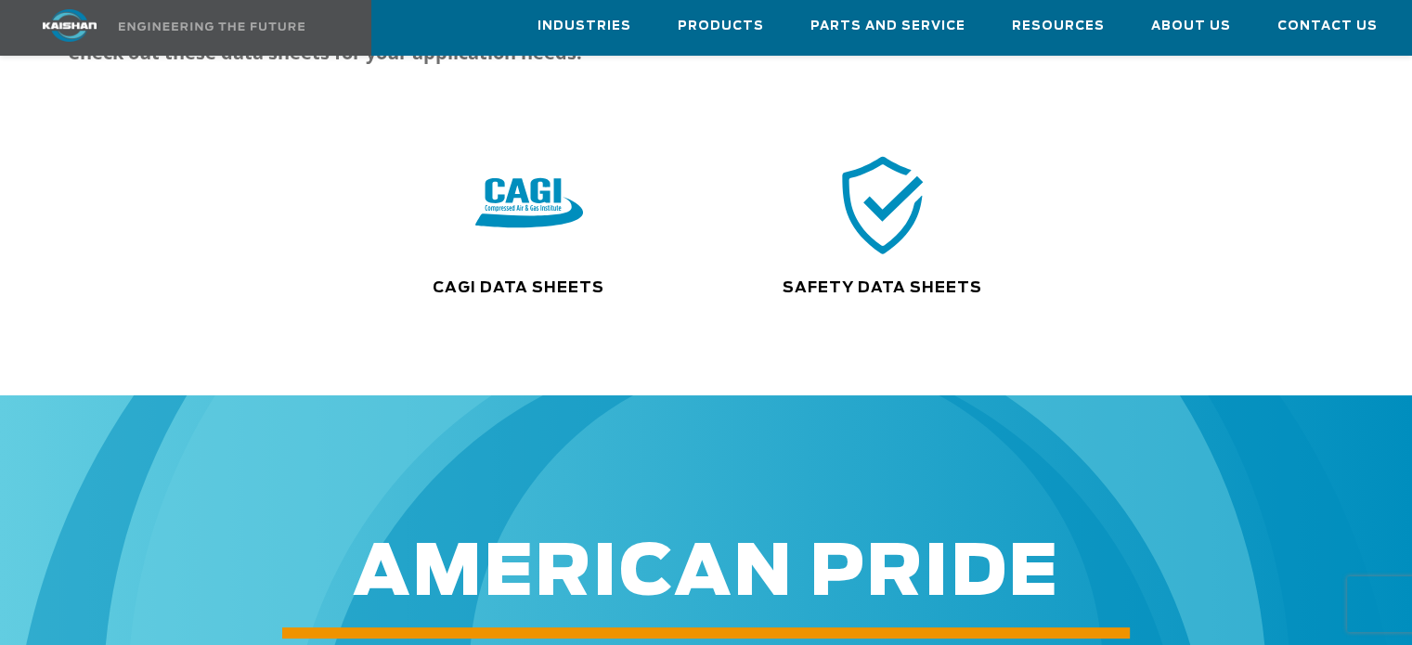
scroll to position [348, 0]
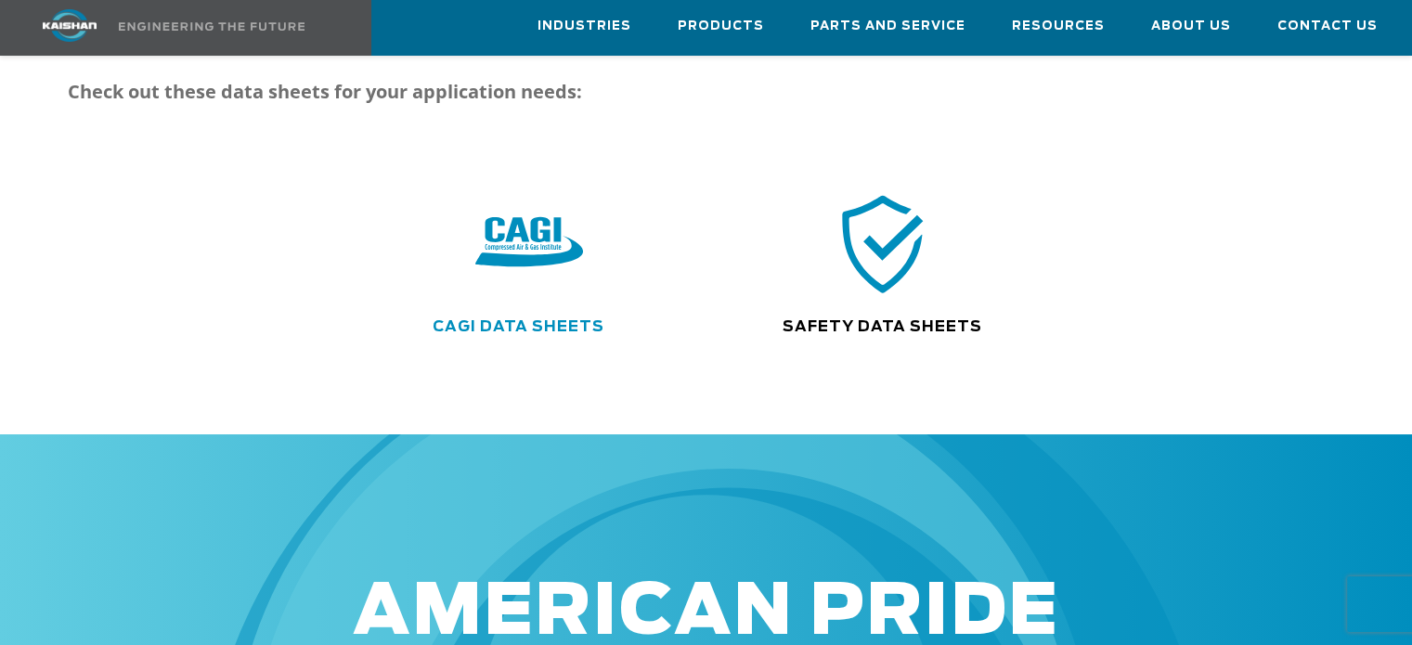
click at [553, 319] on link "CAGI Data Sheets" at bounding box center [519, 326] width 172 height 15
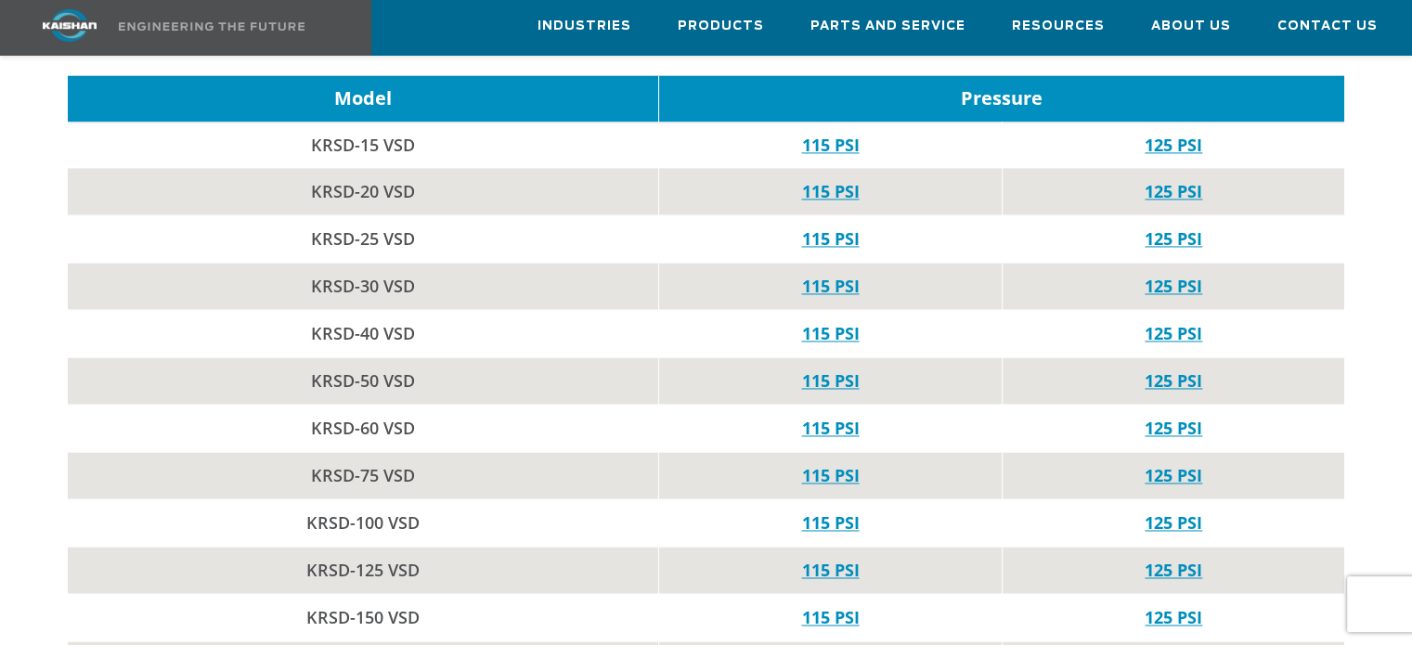
scroll to position [2738, 0]
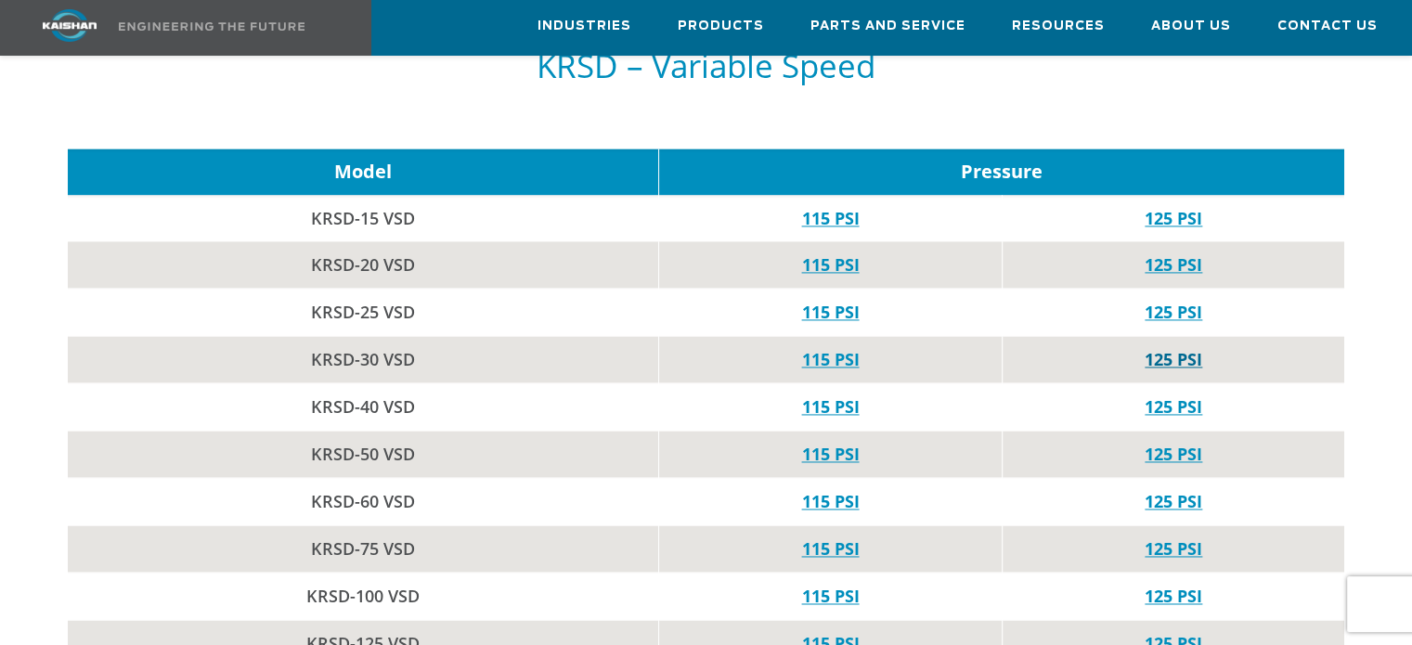
click at [1155, 348] on link "125 PSI" at bounding box center [1174, 359] width 58 height 22
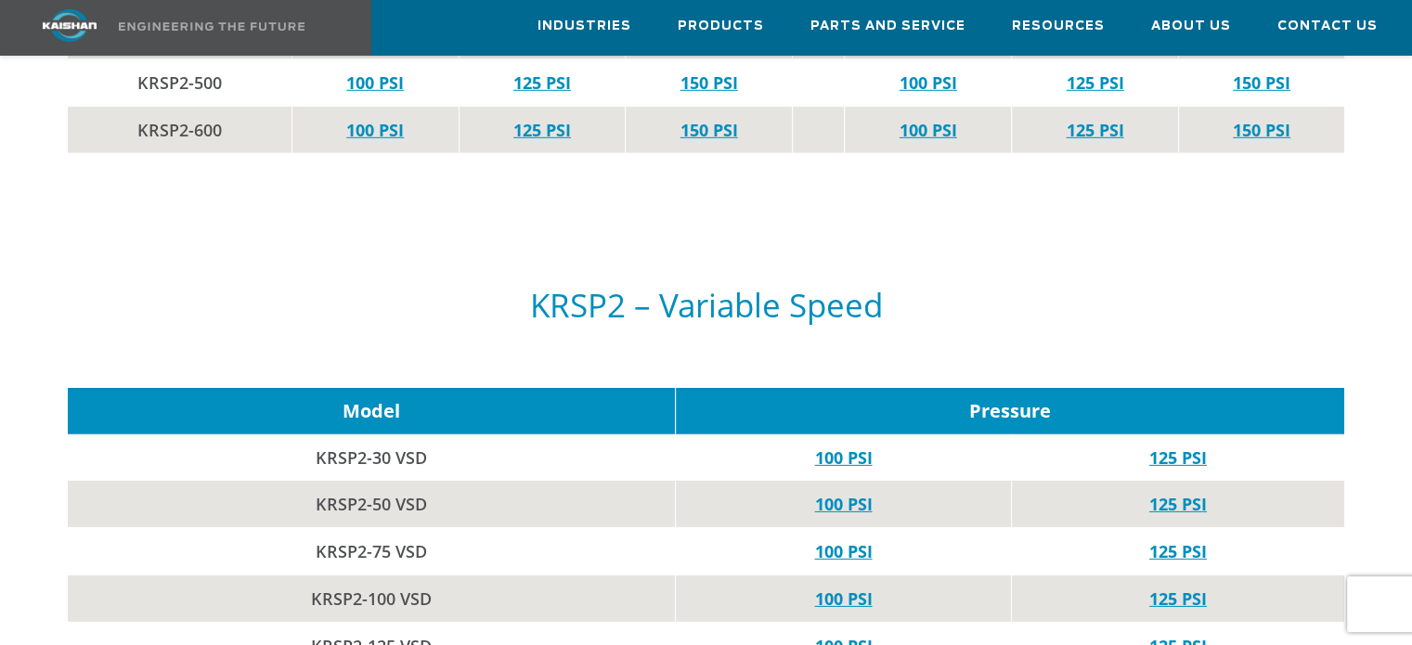
scroll to position [5769, 0]
